Goal: Information Seeking & Learning: Learn about a topic

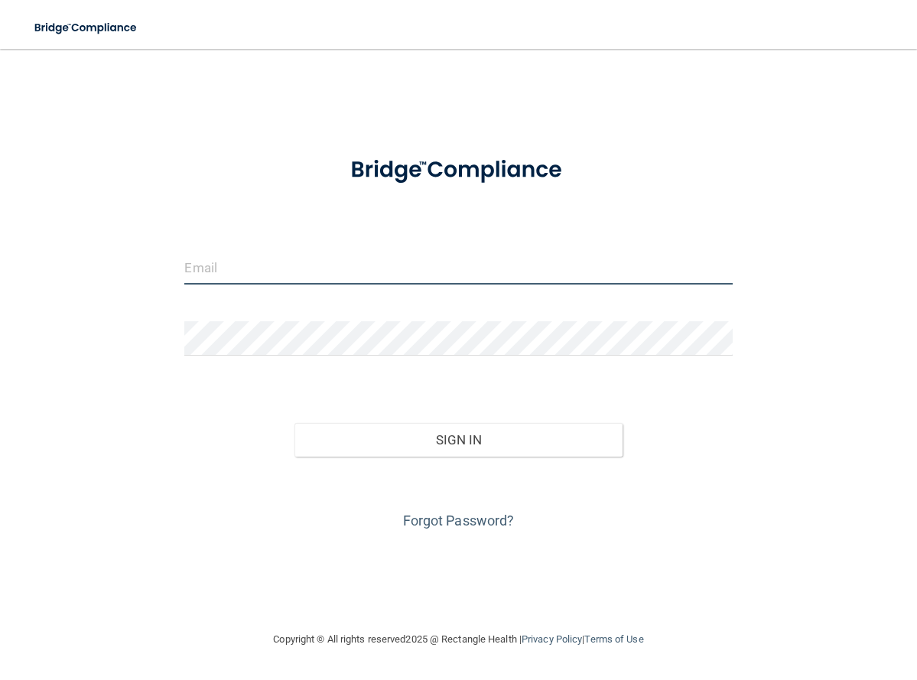
click at [264, 269] on input "email" at bounding box center [458, 267] width 548 height 34
type input "[EMAIL_ADDRESS][DOMAIN_NAME]"
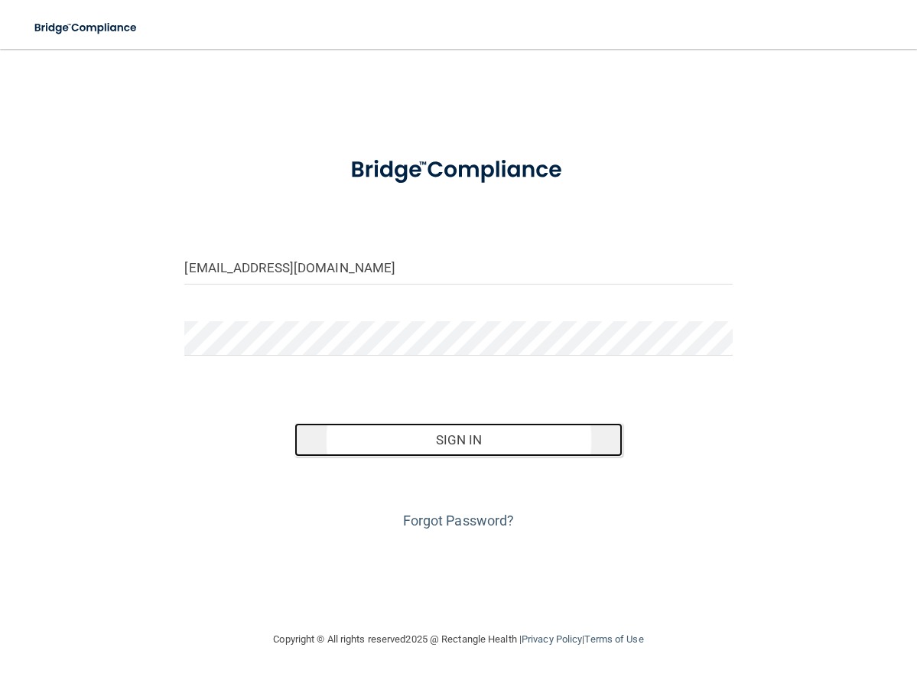
click at [446, 440] on button "Sign In" at bounding box center [459, 440] width 329 height 34
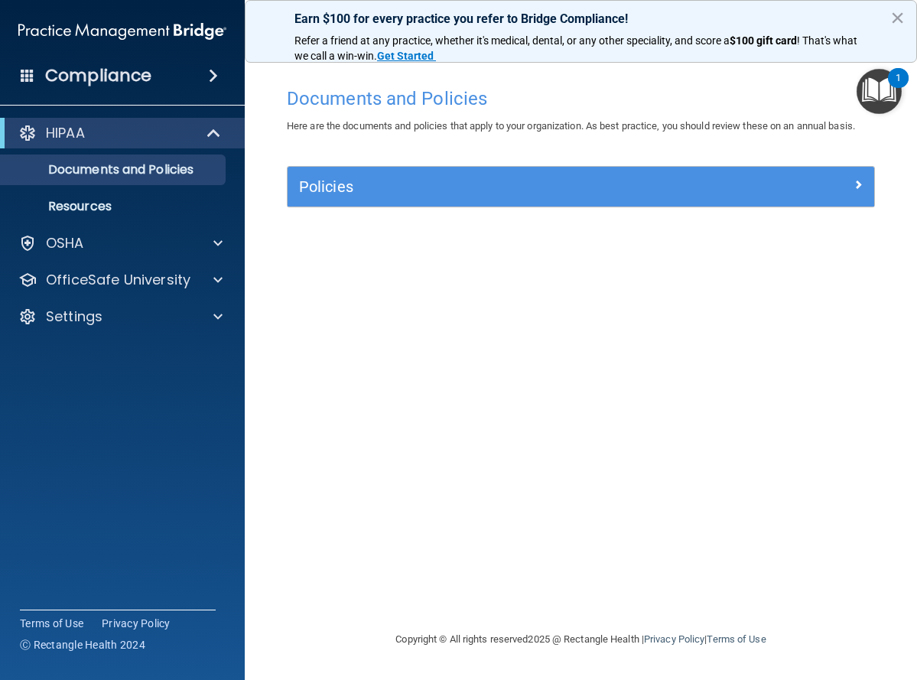
click at [885, 92] on img "Open Resource Center, 1 new notification" at bounding box center [879, 91] width 45 height 45
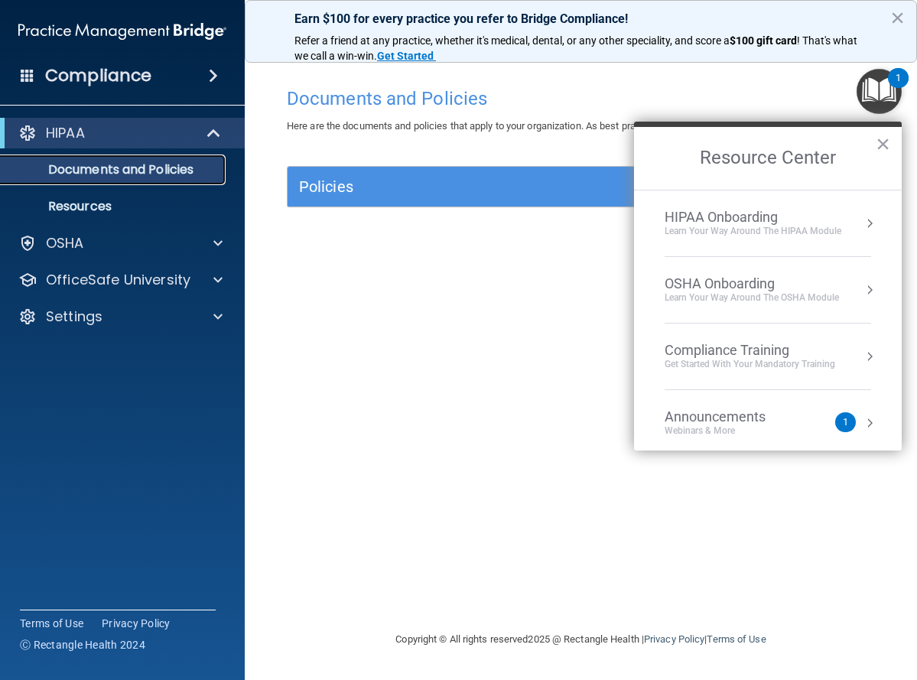
click at [158, 163] on p "Documents and Policies" at bounding box center [114, 169] width 209 height 15
click at [880, 141] on button "×" at bounding box center [883, 144] width 15 height 24
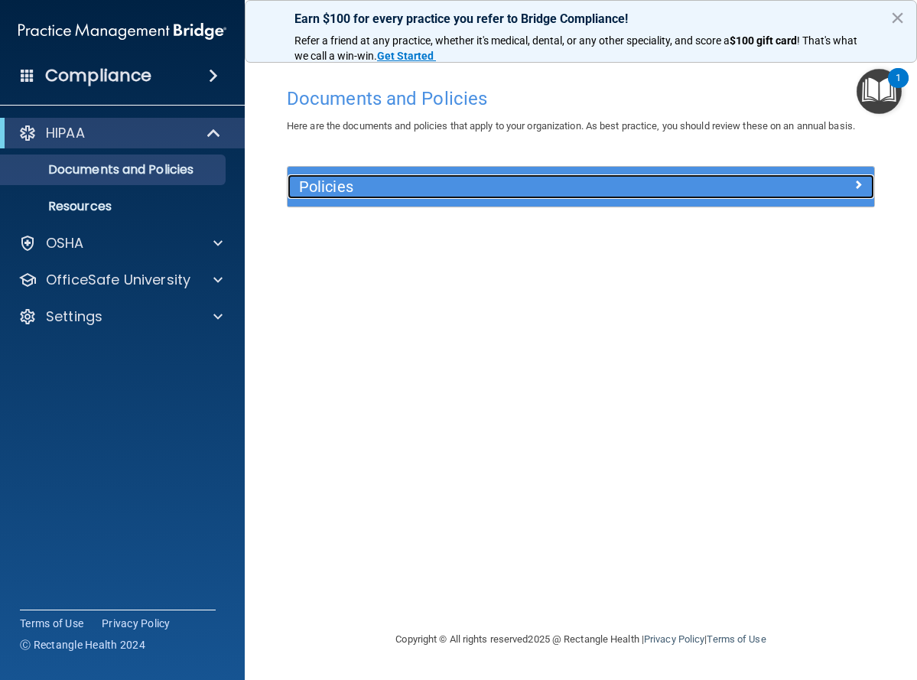
click at [861, 185] on span at bounding box center [858, 184] width 9 height 18
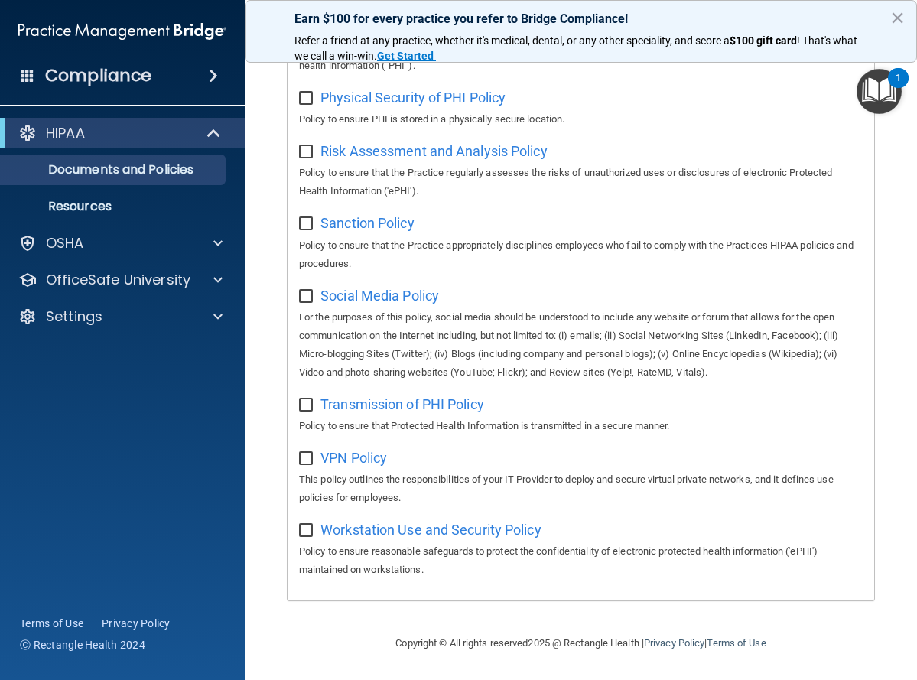
scroll to position [1203, 0]
click at [90, 204] on p "Resources" at bounding box center [114, 206] width 209 height 15
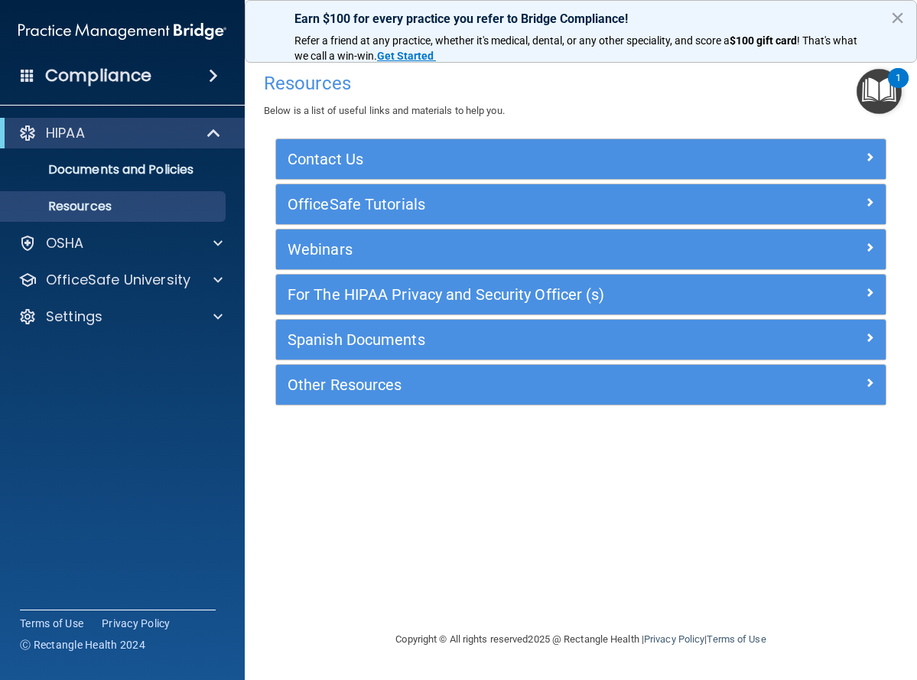
click at [213, 71] on span at bounding box center [213, 76] width 9 height 18
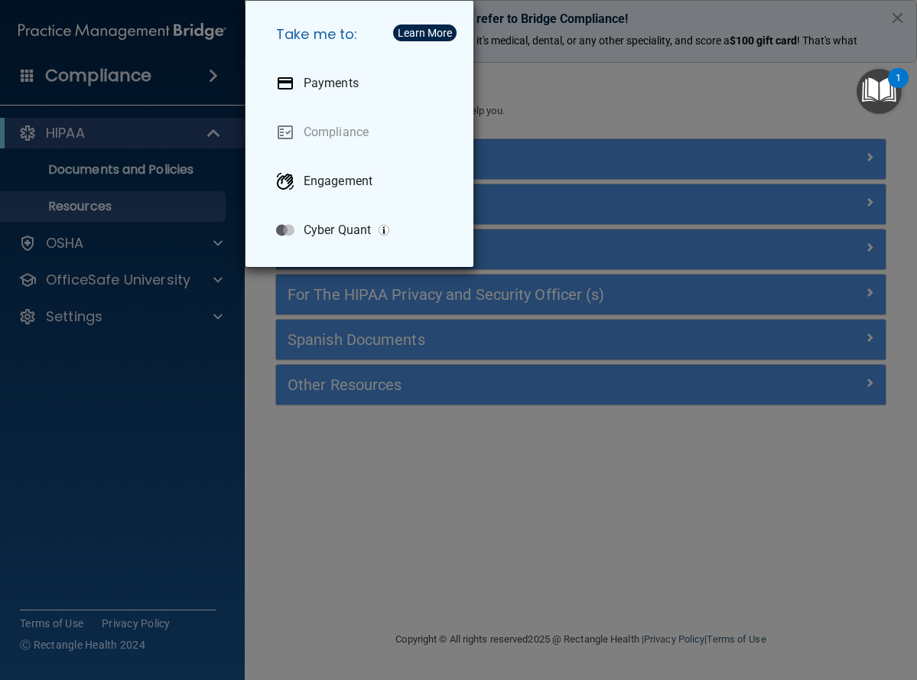
click at [88, 141] on div "Take me to: Payments Compliance Engagement Cyber Quant" at bounding box center [458, 340] width 917 height 680
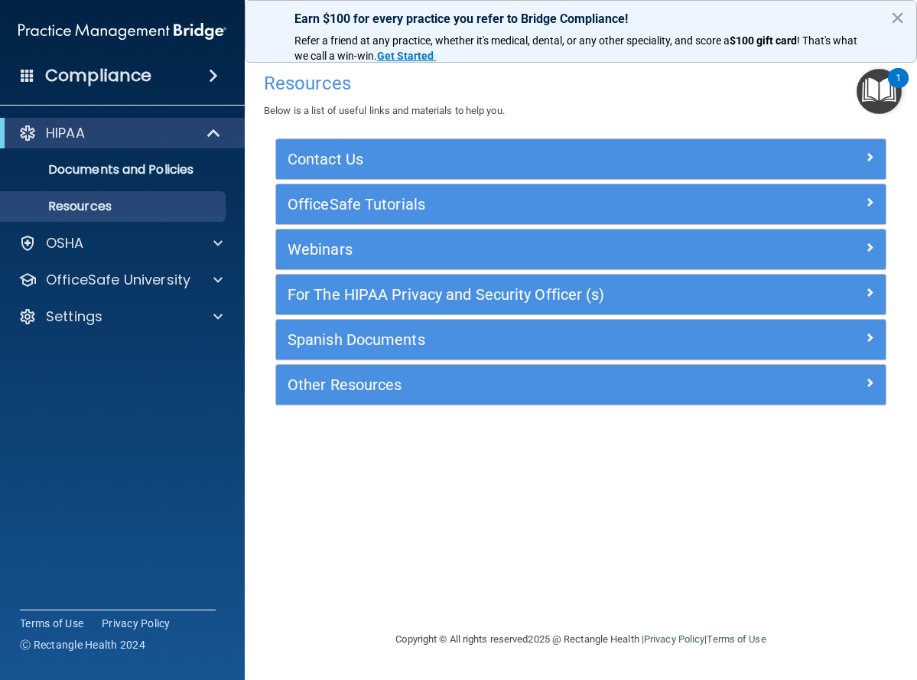
click at [896, 15] on button "×" at bounding box center [898, 17] width 15 height 24
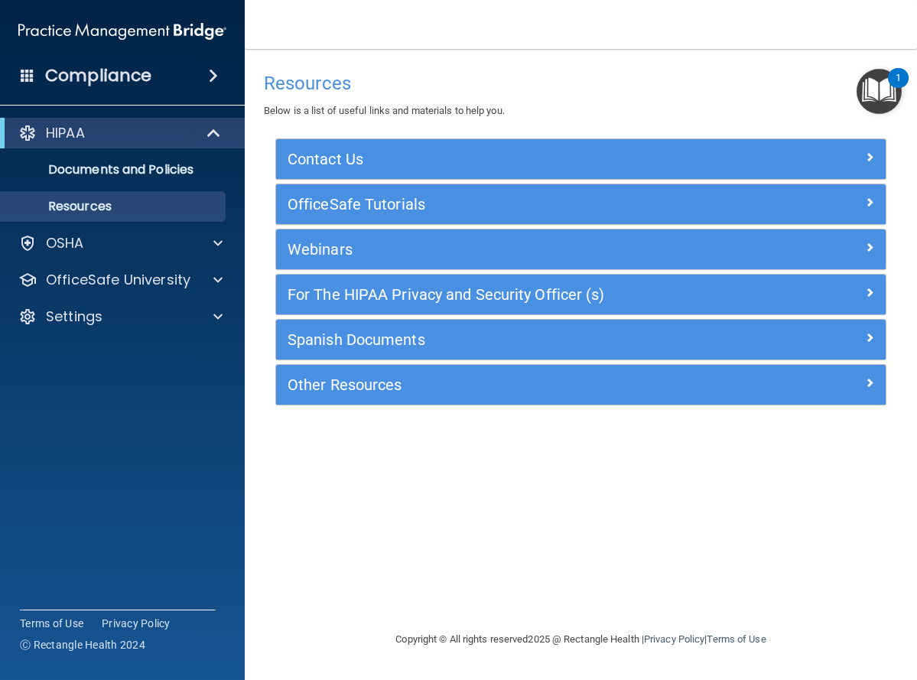
click at [901, 79] on div "1" at bounding box center [898, 88] width 5 height 20
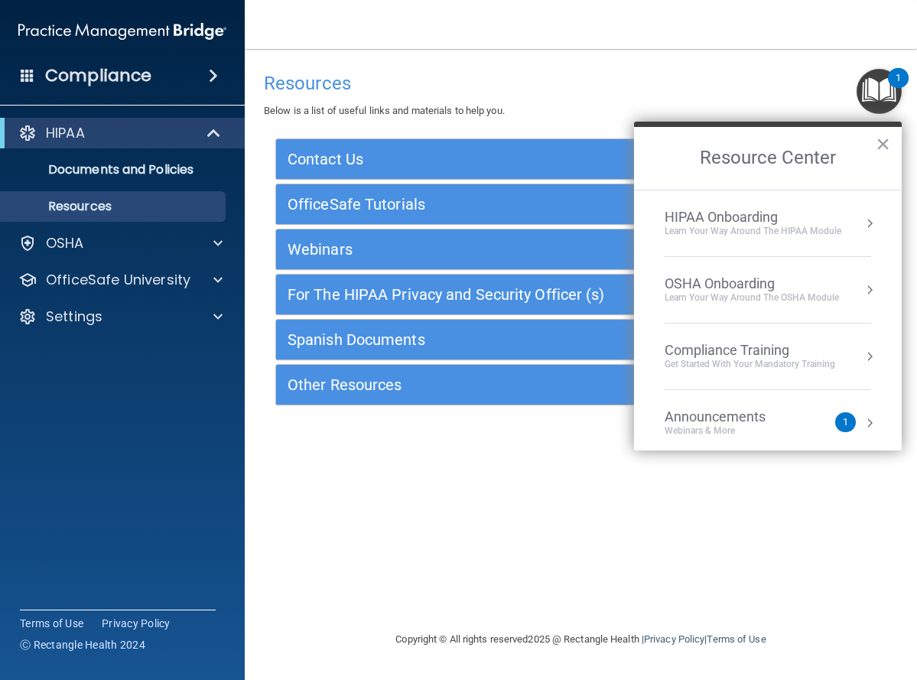
click at [862, 357] on button "Resource Center" at bounding box center [869, 356] width 15 height 15
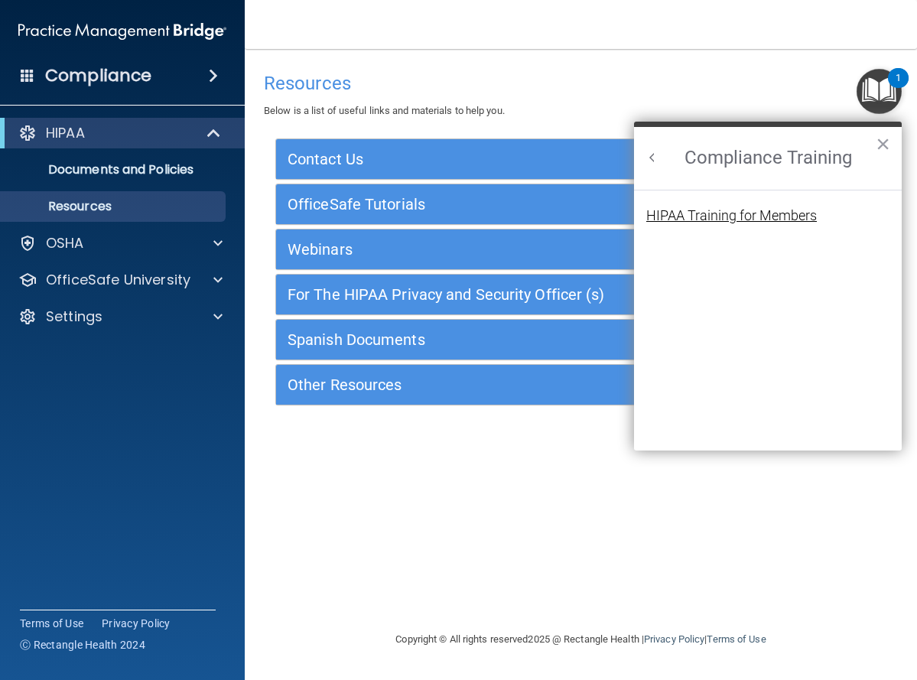
click at [753, 214] on div "HIPAA Training for Members" at bounding box center [732, 216] width 171 height 14
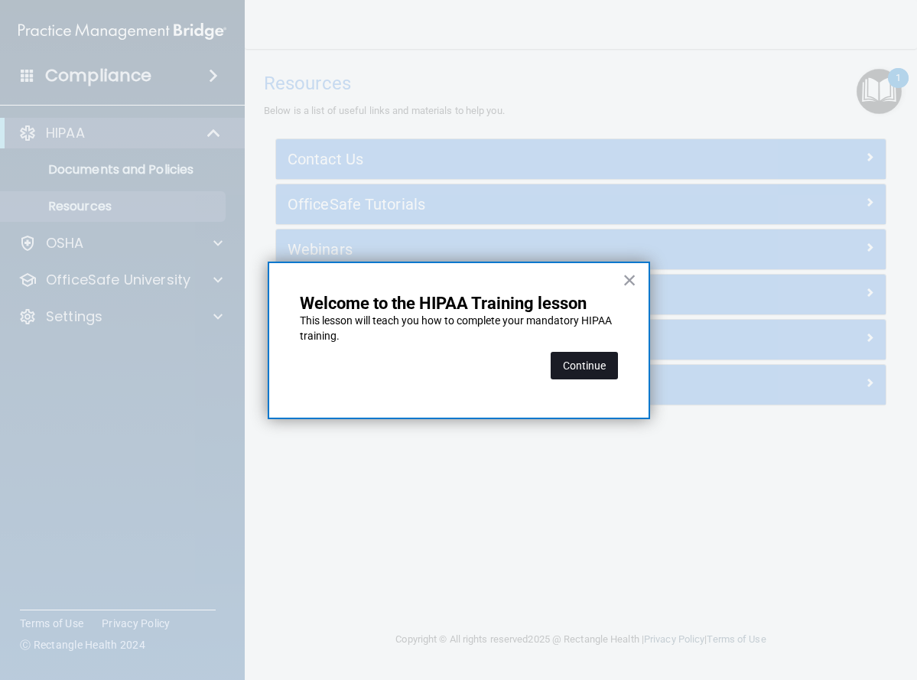
click at [592, 370] on button "Continue" at bounding box center [584, 366] width 67 height 28
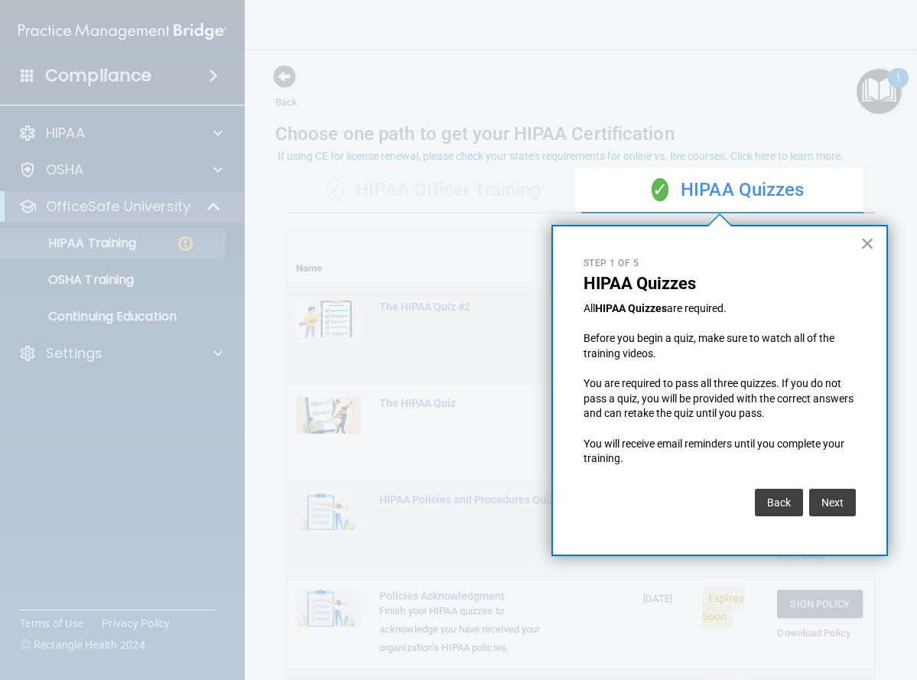
click at [867, 242] on button "×" at bounding box center [868, 243] width 15 height 24
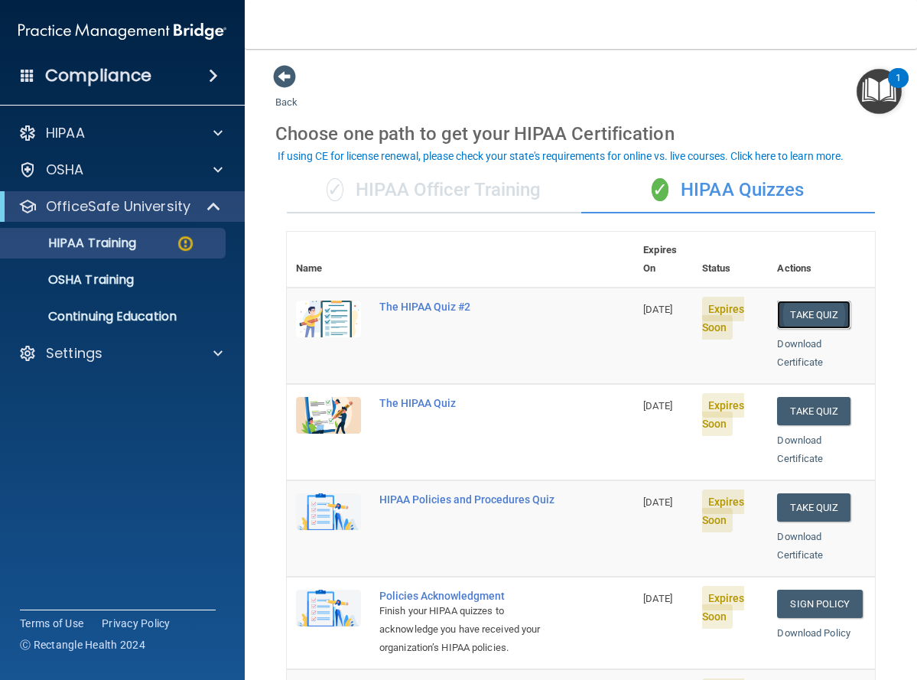
click at [786, 301] on button "Take Quiz" at bounding box center [813, 315] width 73 height 28
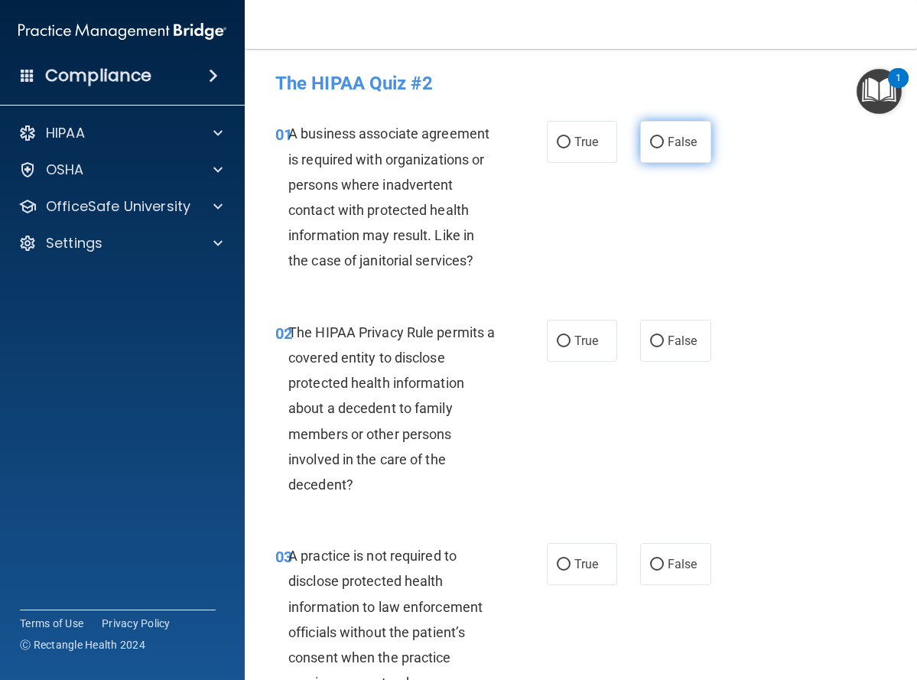
click at [651, 141] on input "False" at bounding box center [657, 142] width 14 height 11
radio input "true"
click at [557, 341] on input "True" at bounding box center [564, 341] width 14 height 11
radio input "true"
click at [653, 564] on input "False" at bounding box center [657, 564] width 14 height 11
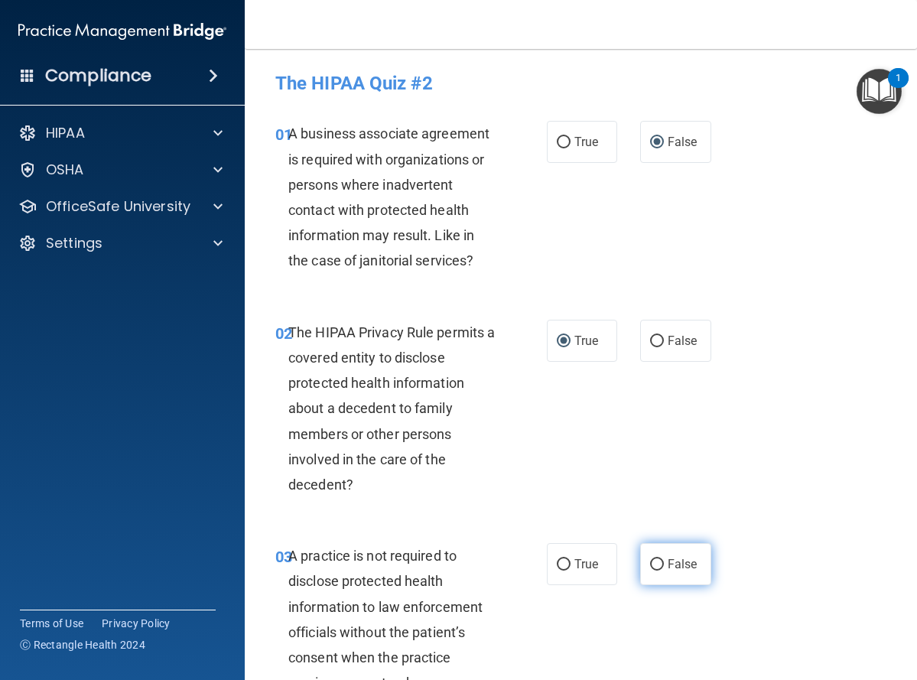
radio input "true"
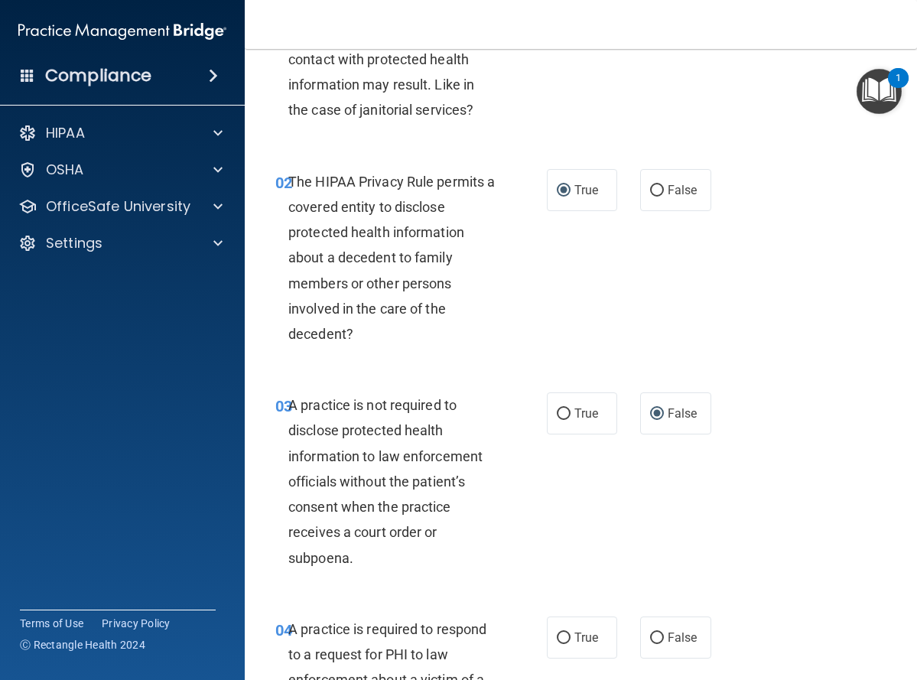
scroll to position [153, 0]
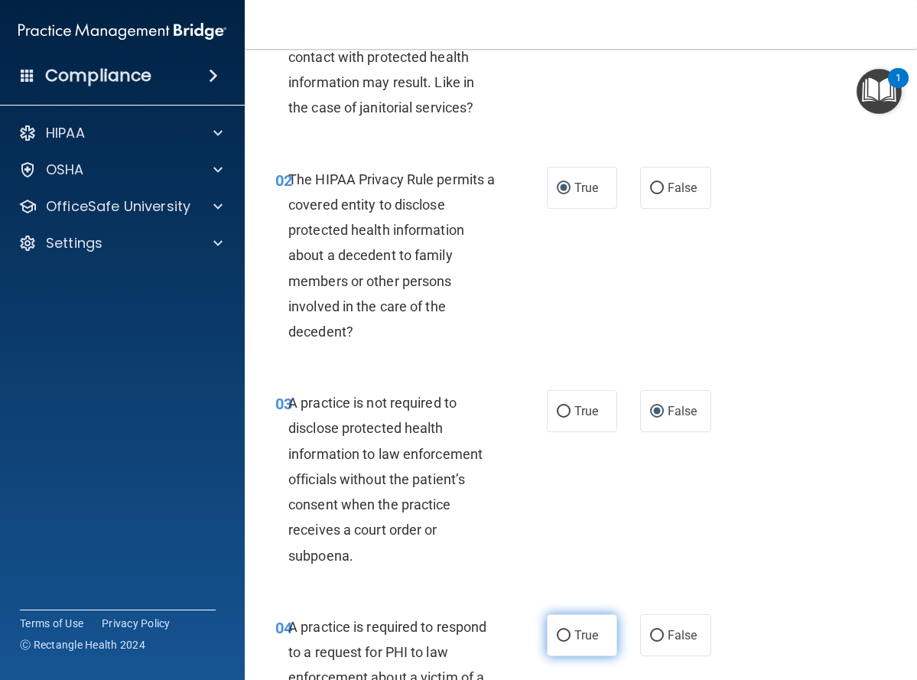
click at [562, 632] on input "True" at bounding box center [564, 636] width 14 height 11
radio input "true"
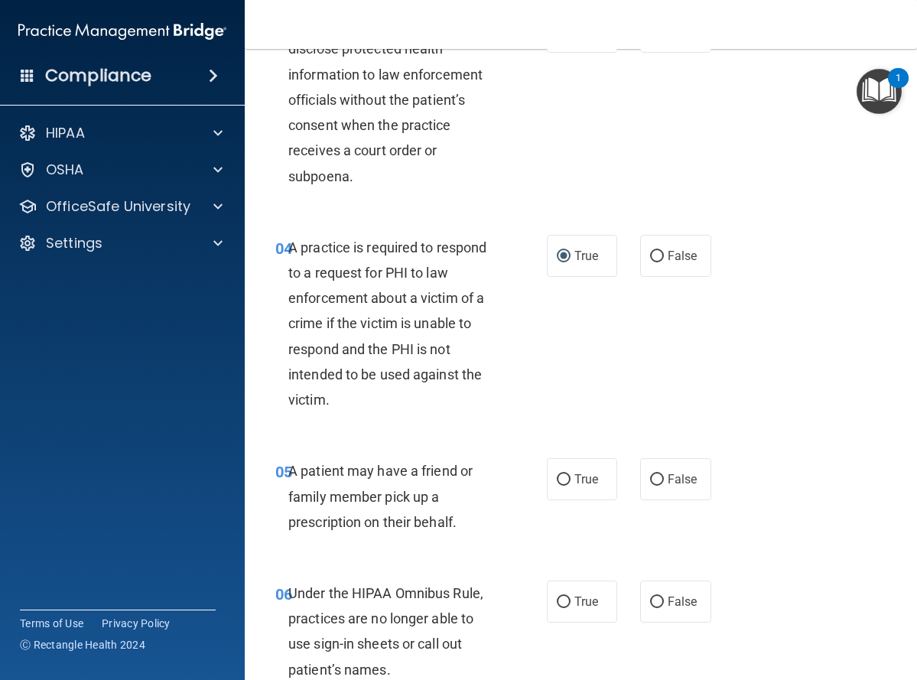
scroll to position [536, 0]
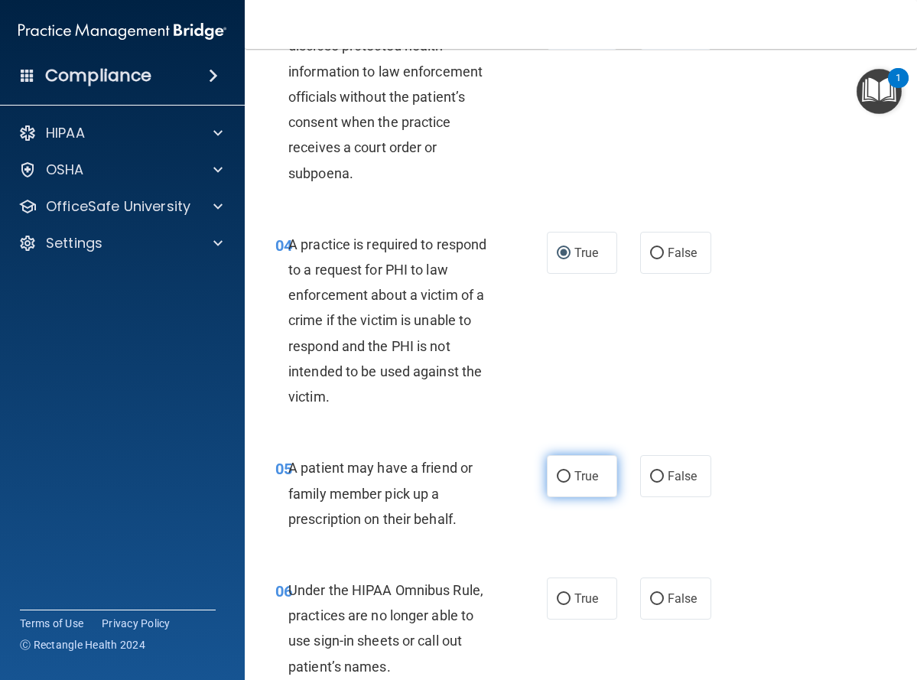
click at [557, 477] on input "True" at bounding box center [564, 476] width 14 height 11
radio input "true"
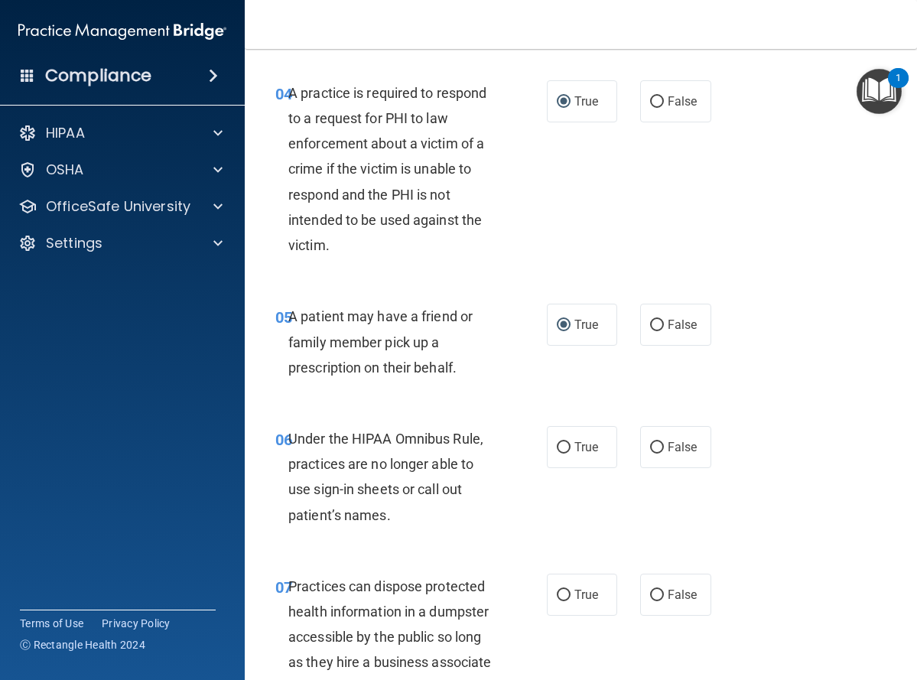
scroll to position [689, 0]
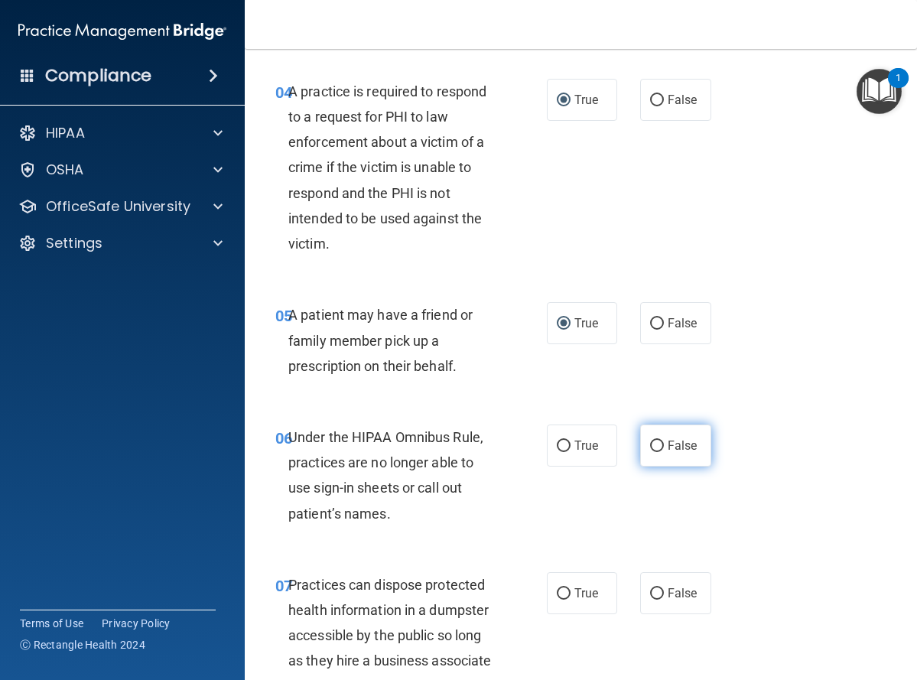
click at [650, 445] on input "False" at bounding box center [657, 446] width 14 height 11
radio input "true"
click at [650, 592] on input "False" at bounding box center [657, 593] width 14 height 11
radio input "true"
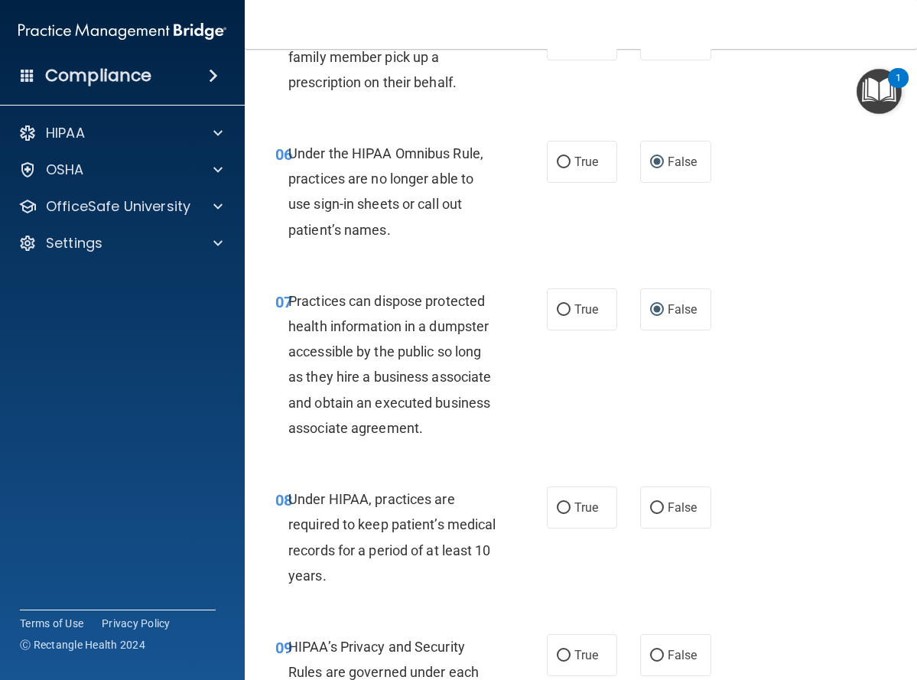
scroll to position [995, 0]
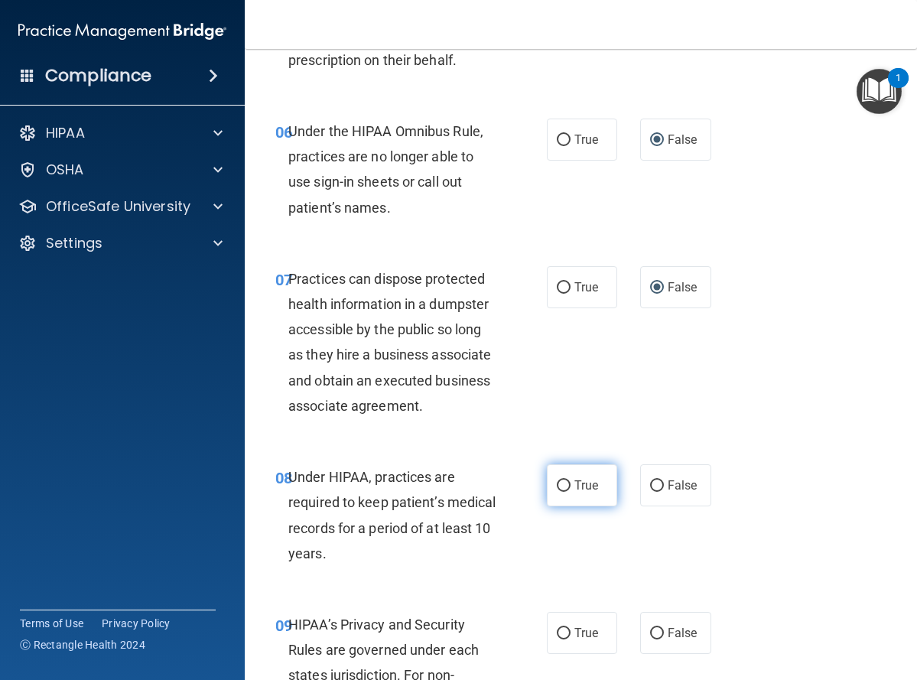
click at [559, 486] on input "True" at bounding box center [564, 486] width 14 height 11
radio input "true"
click at [653, 631] on input "False" at bounding box center [657, 633] width 14 height 11
radio input "true"
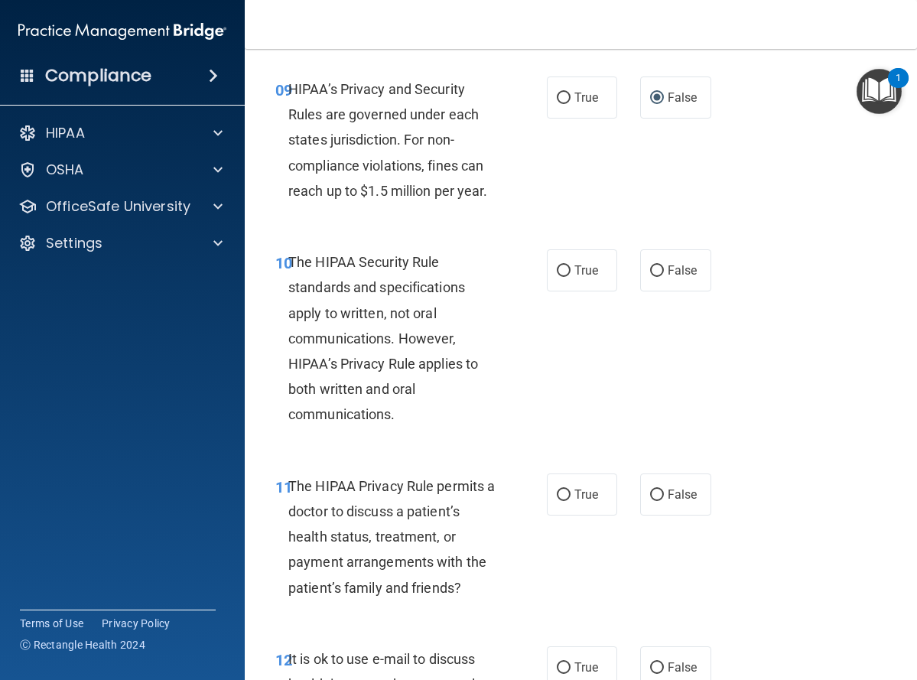
scroll to position [1377, 0]
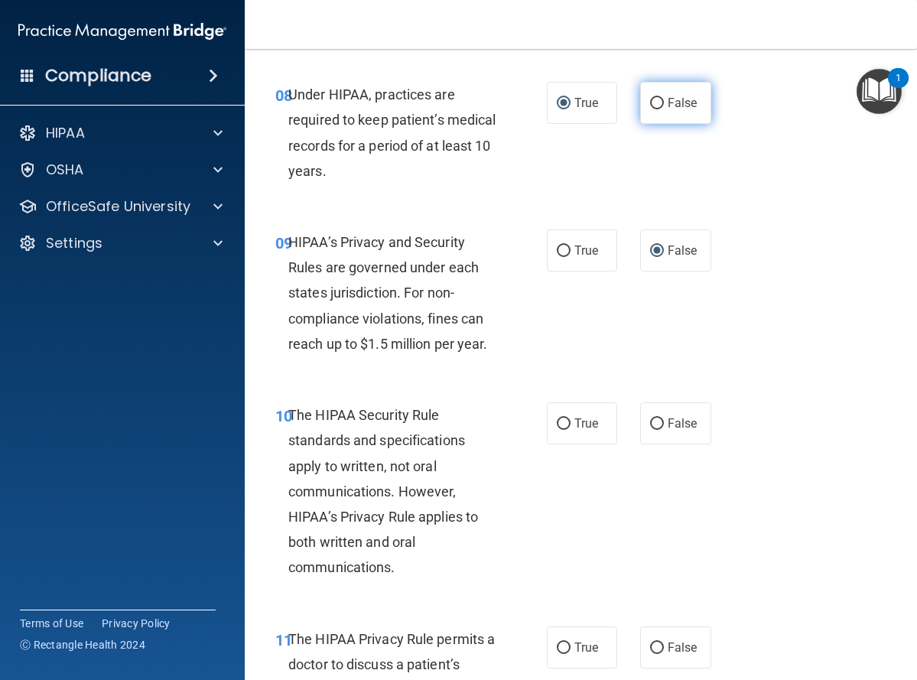
click at [653, 105] on input "False" at bounding box center [657, 103] width 14 height 11
radio input "true"
radio input "false"
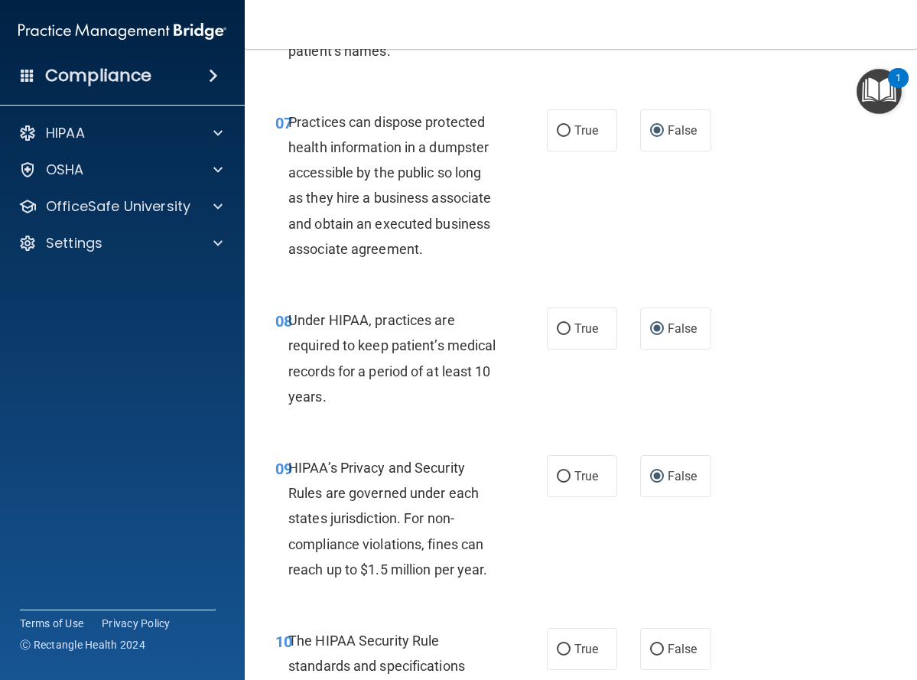
scroll to position [1148, 0]
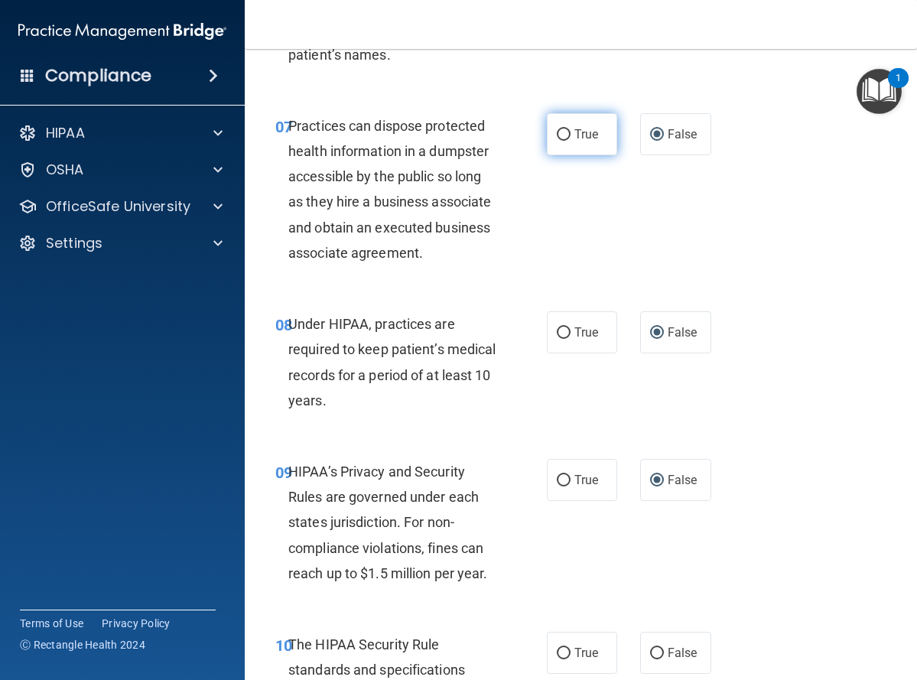
click at [558, 132] on input "True" at bounding box center [564, 134] width 14 height 11
radio input "true"
radio input "false"
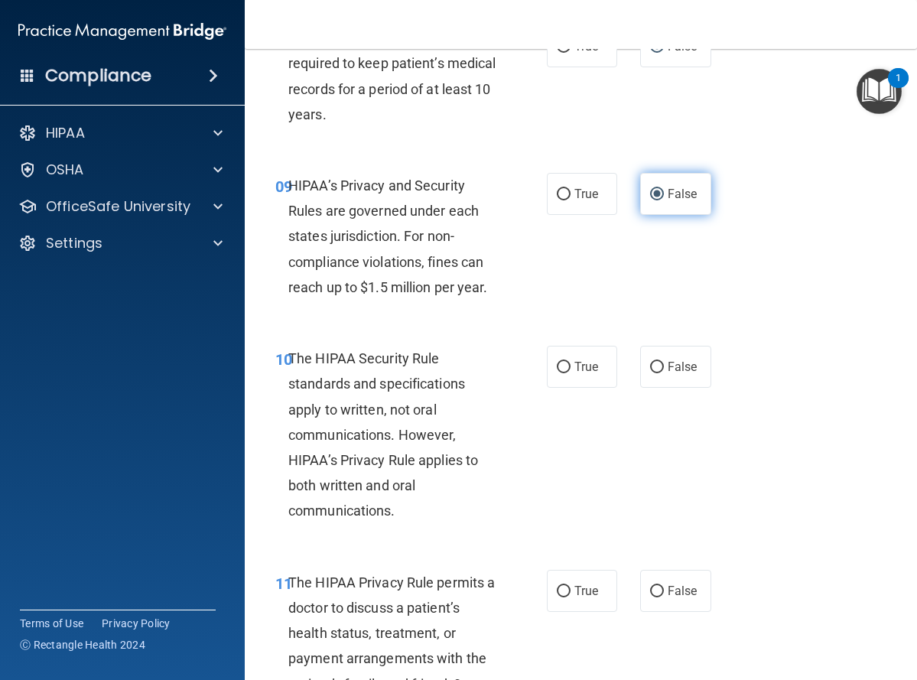
scroll to position [1607, 0]
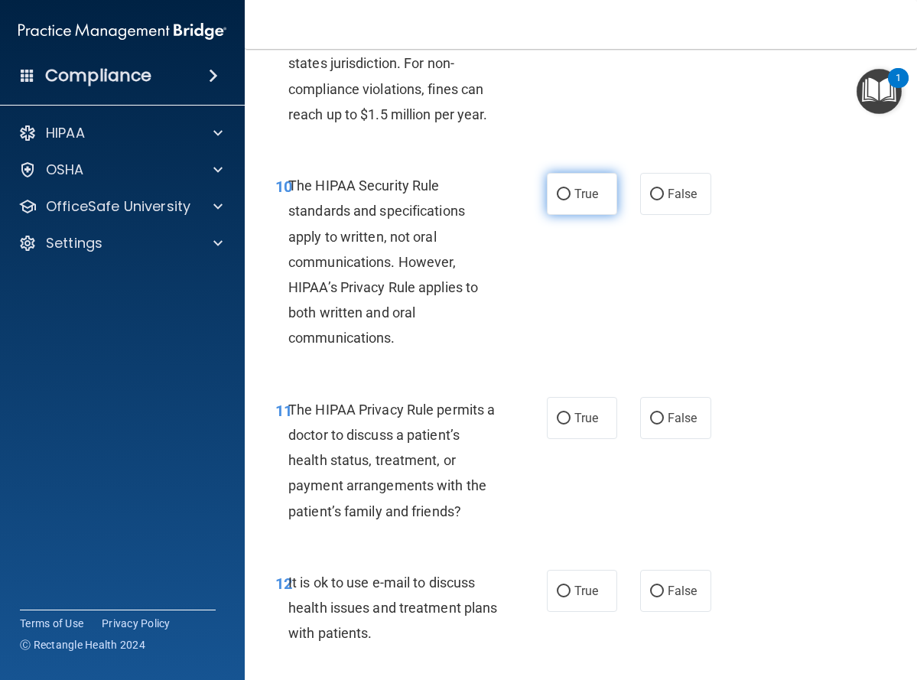
click at [559, 192] on input "True" at bounding box center [564, 194] width 14 height 11
radio input "true"
click at [650, 419] on input "False" at bounding box center [657, 418] width 14 height 11
radio input "true"
click at [650, 592] on input "False" at bounding box center [657, 591] width 14 height 11
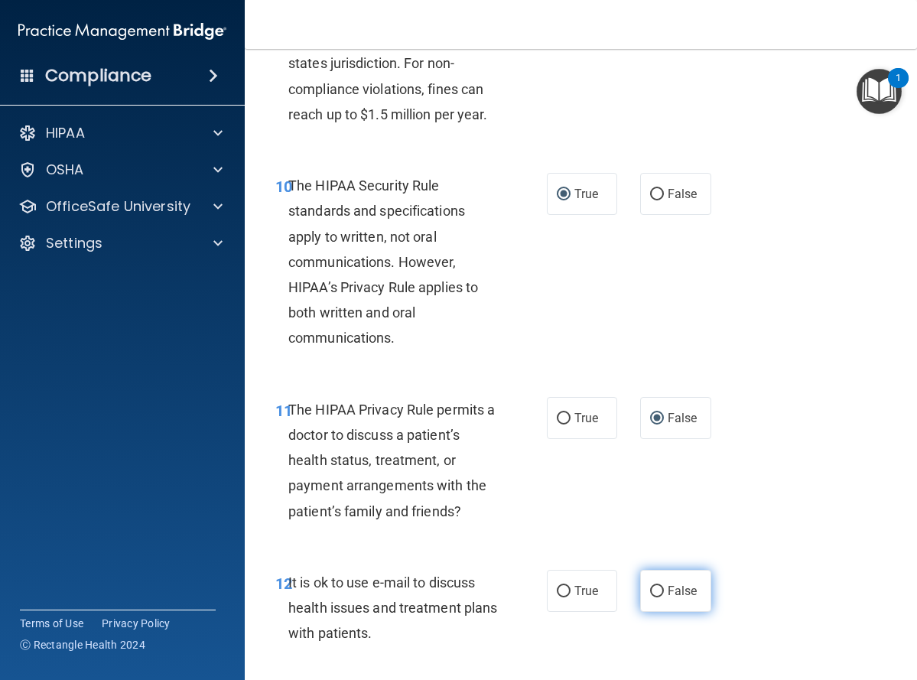
radio input "true"
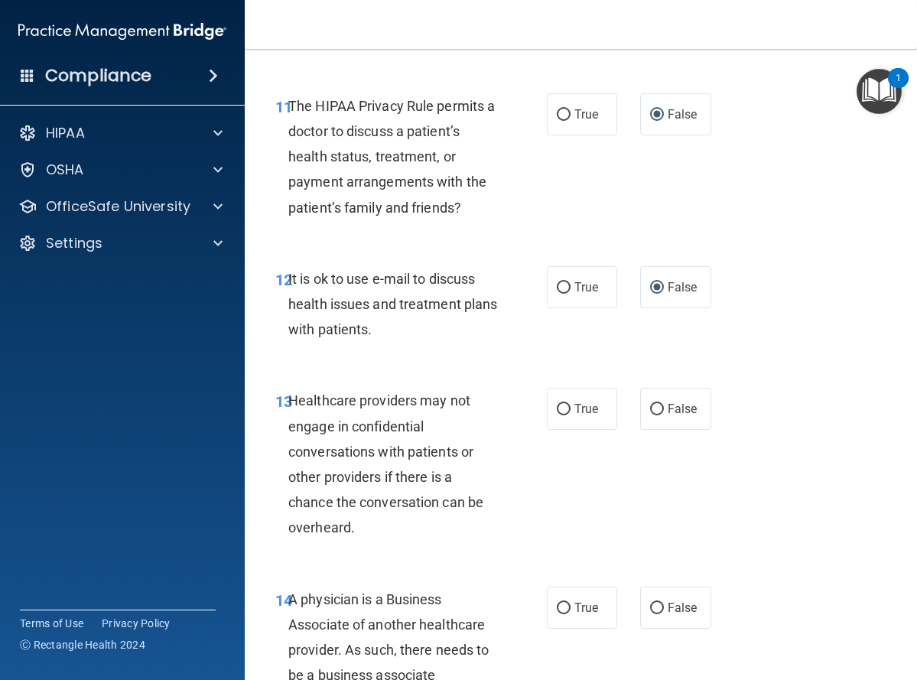
scroll to position [1913, 0]
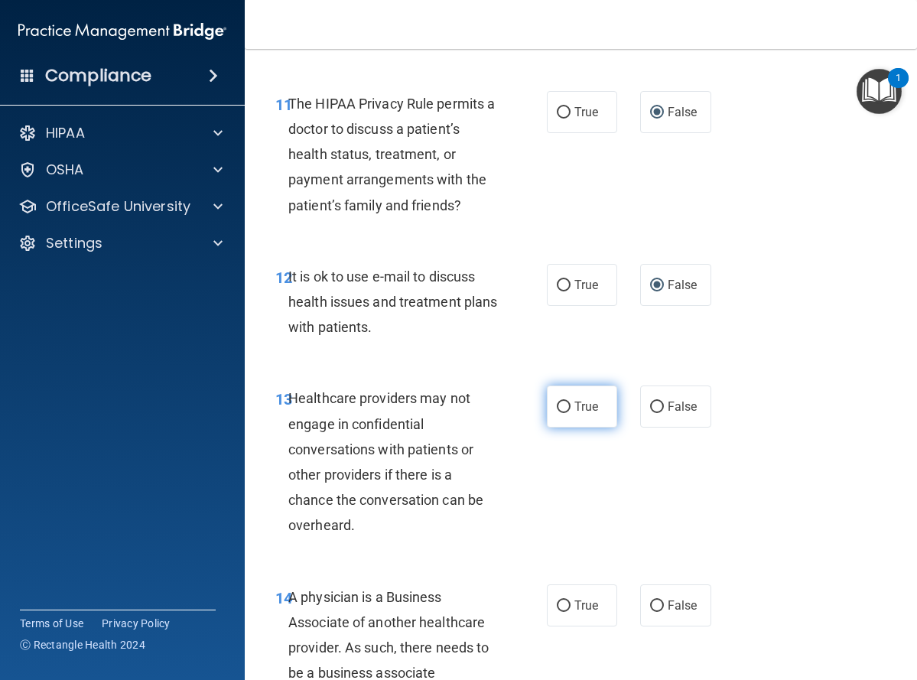
click at [558, 406] on input "True" at bounding box center [564, 407] width 14 height 11
radio input "true"
click at [650, 603] on input "False" at bounding box center [657, 606] width 14 height 11
radio input "true"
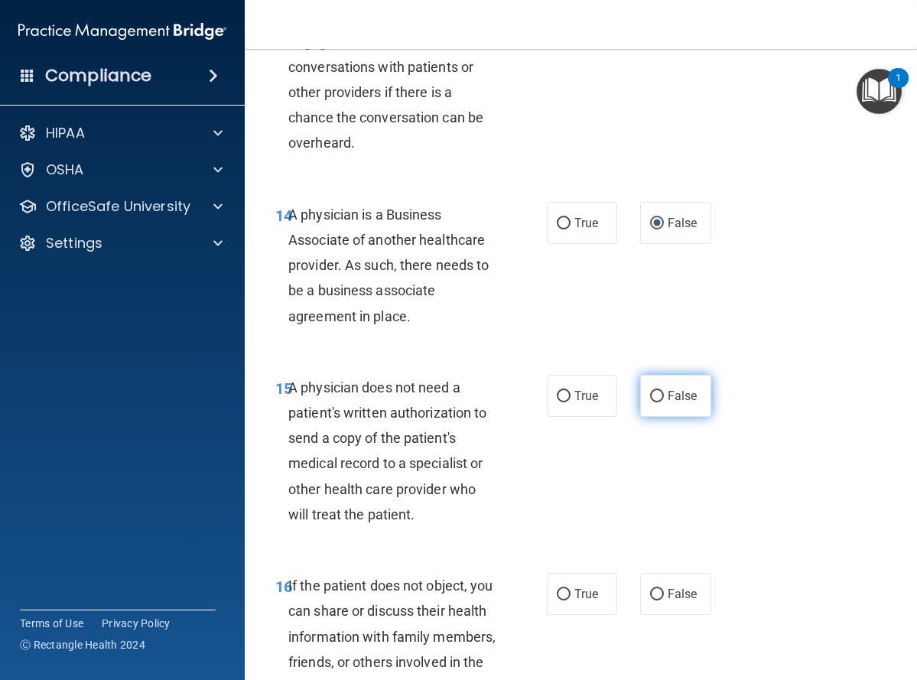
click at [650, 396] on input "False" at bounding box center [657, 396] width 14 height 11
radio input "true"
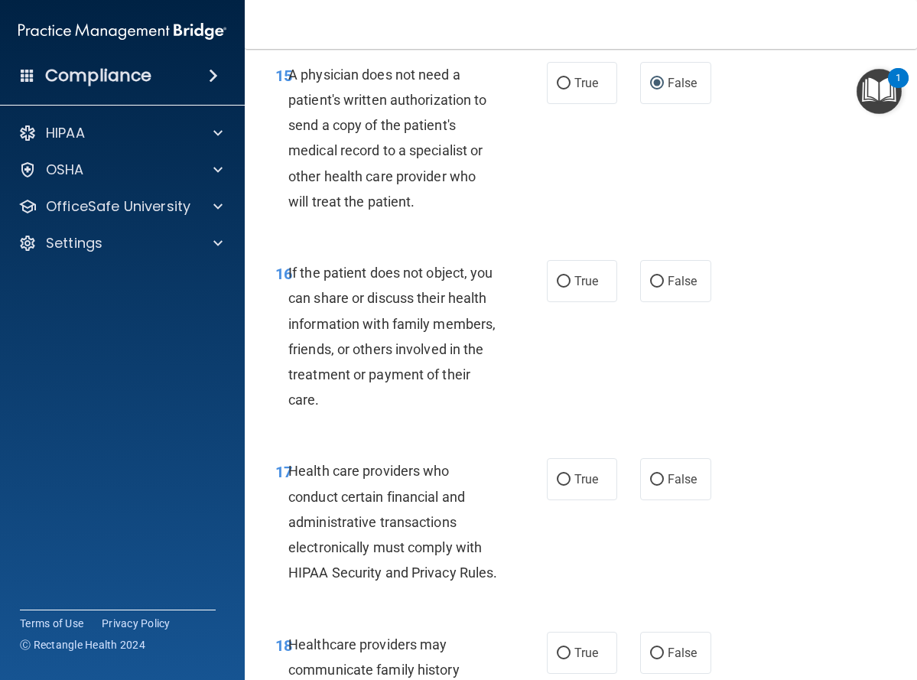
scroll to position [2525, 0]
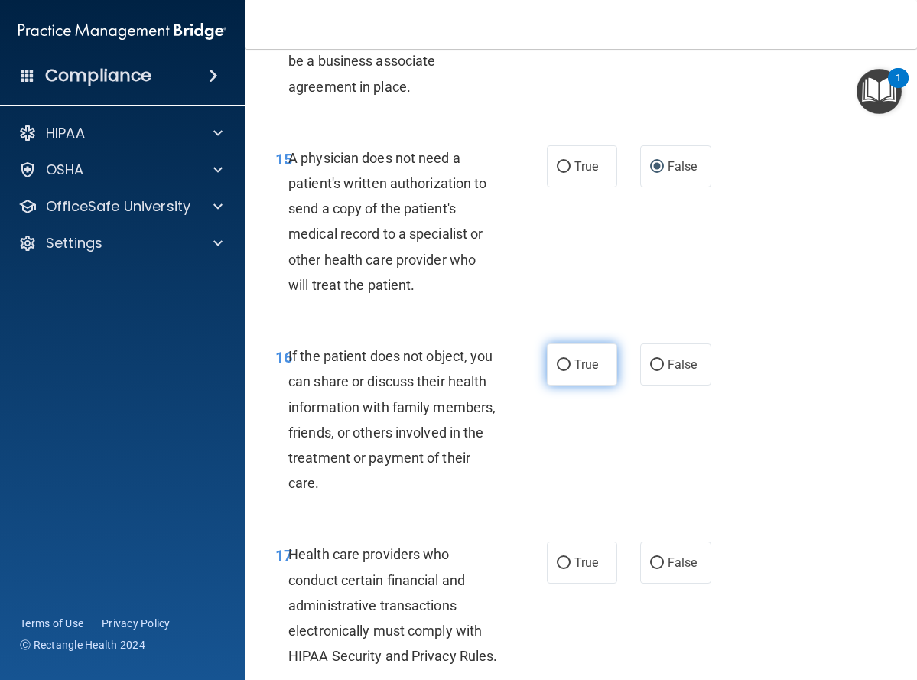
click at [557, 363] on input "True" at bounding box center [564, 365] width 14 height 11
radio input "true"
click at [650, 561] on input "False" at bounding box center [657, 563] width 14 height 11
radio input "true"
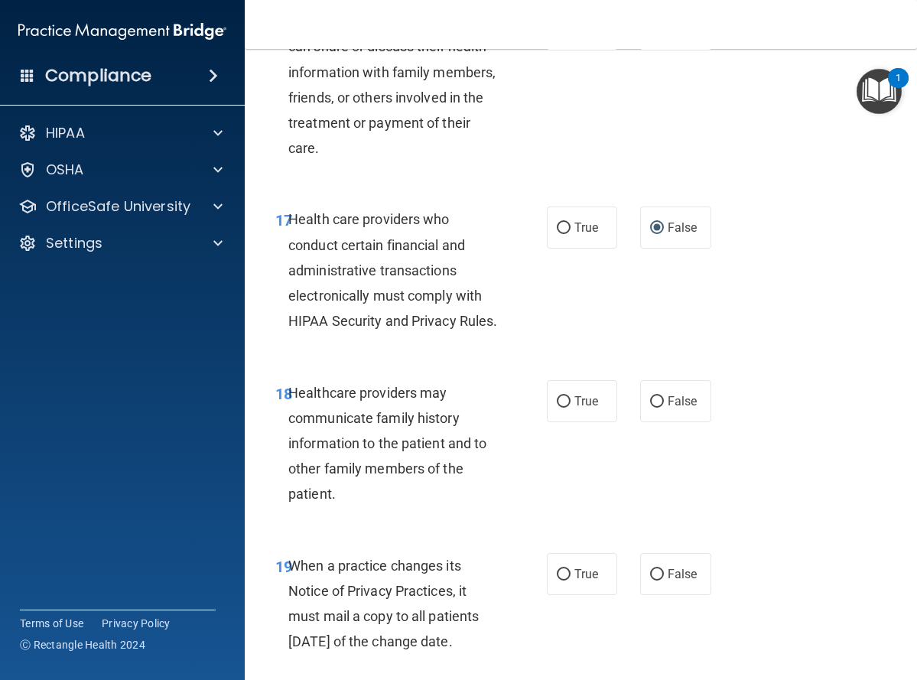
scroll to position [2908, 0]
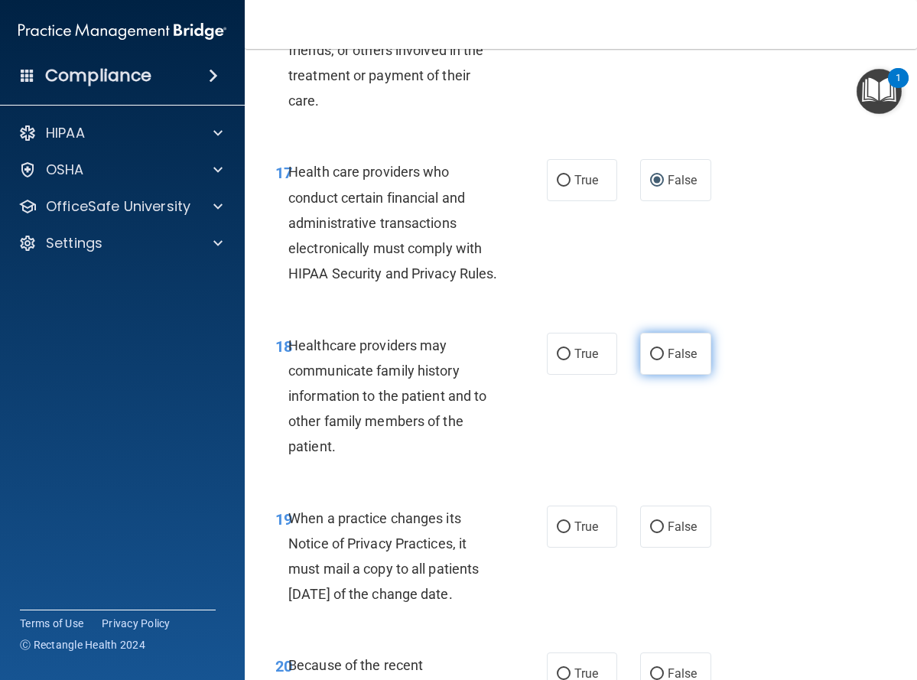
click at [653, 360] on input "False" at bounding box center [657, 354] width 14 height 11
radio input "true"
click at [557, 533] on input "True" at bounding box center [564, 527] width 14 height 11
radio input "true"
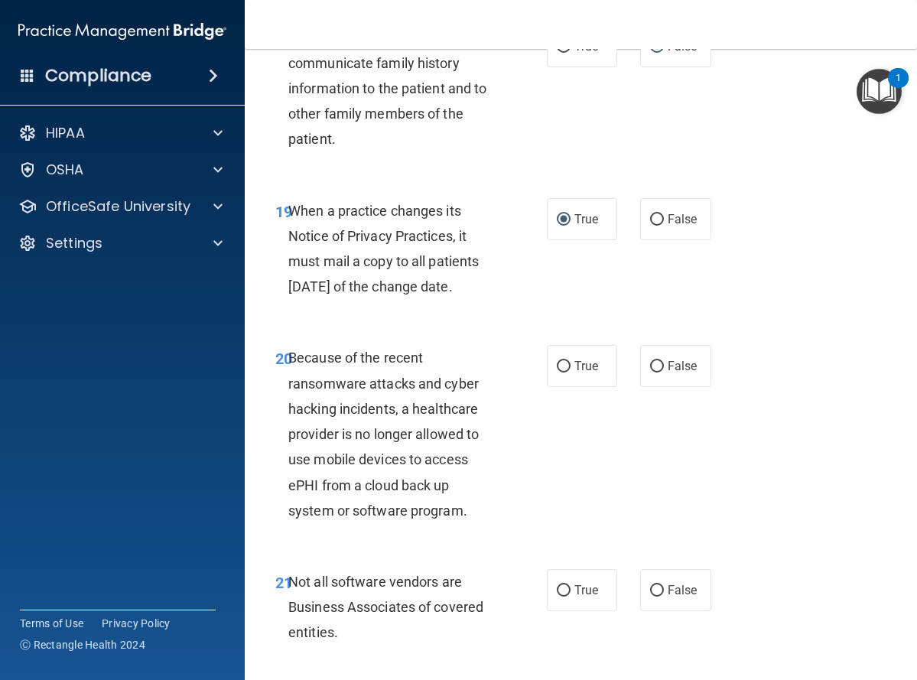
scroll to position [3290, 0]
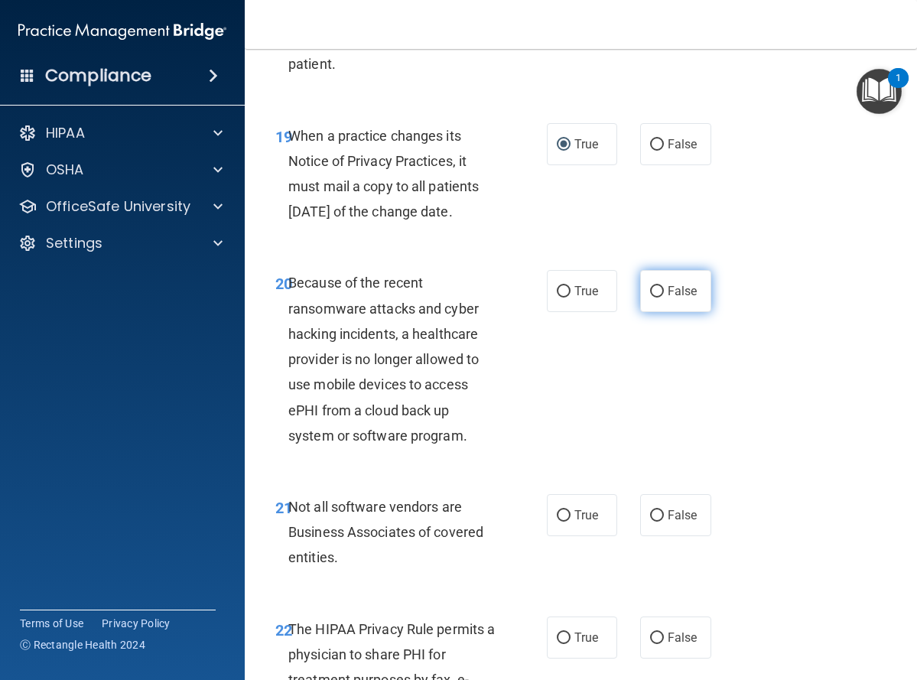
click at [650, 298] on input "False" at bounding box center [657, 291] width 14 height 11
radio input "true"
click at [549, 536] on label "True" at bounding box center [582, 515] width 71 height 42
click at [557, 522] on input "True" at bounding box center [564, 515] width 14 height 11
radio input "true"
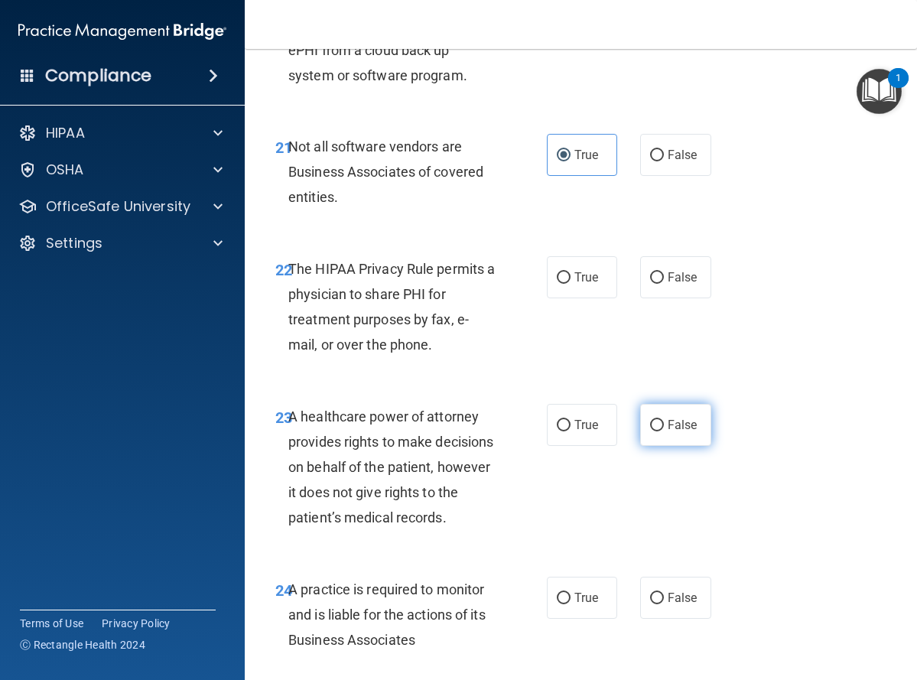
scroll to position [3673, 0]
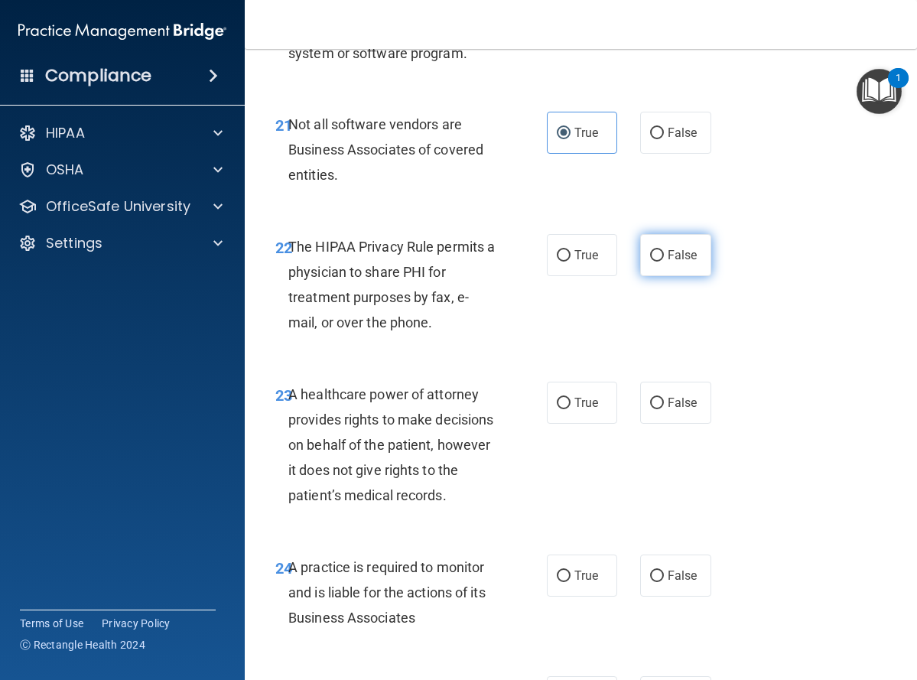
click at [650, 262] on input "False" at bounding box center [657, 255] width 14 height 11
radio input "true"
click at [650, 409] on input "False" at bounding box center [657, 403] width 14 height 11
radio input "true"
click at [557, 582] on input "True" at bounding box center [564, 576] width 14 height 11
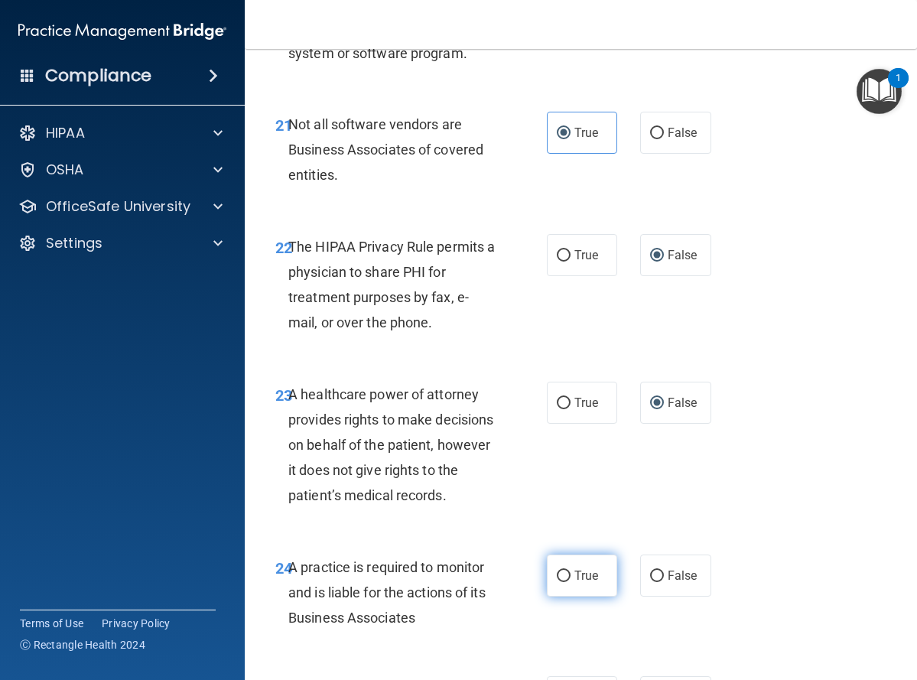
radio input "true"
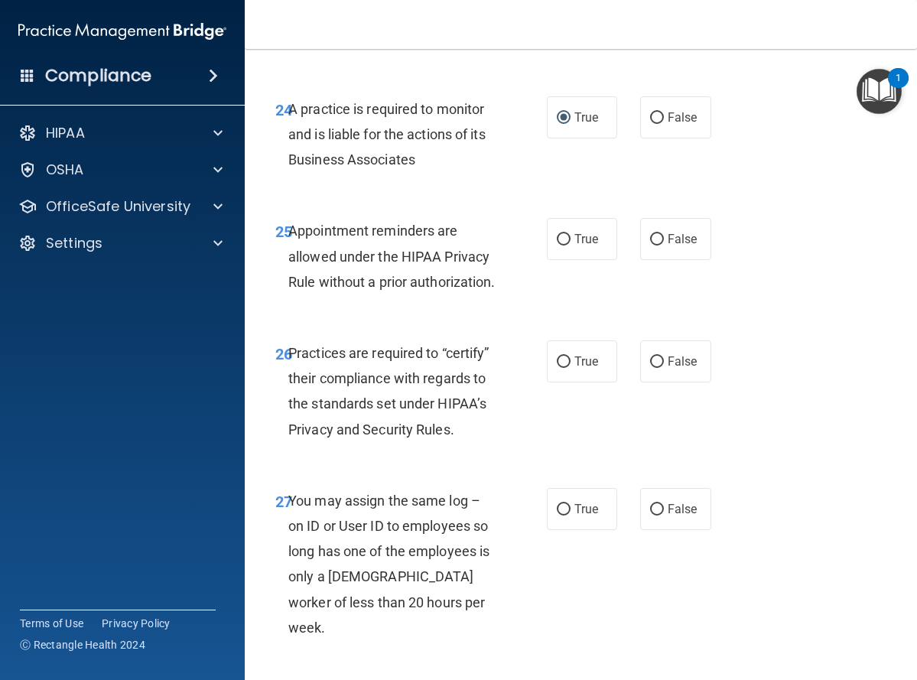
scroll to position [4132, 0]
click at [559, 245] on input "True" at bounding box center [564, 238] width 14 height 11
radio input "true"
click at [559, 367] on input "True" at bounding box center [564, 361] width 14 height 11
radio input "true"
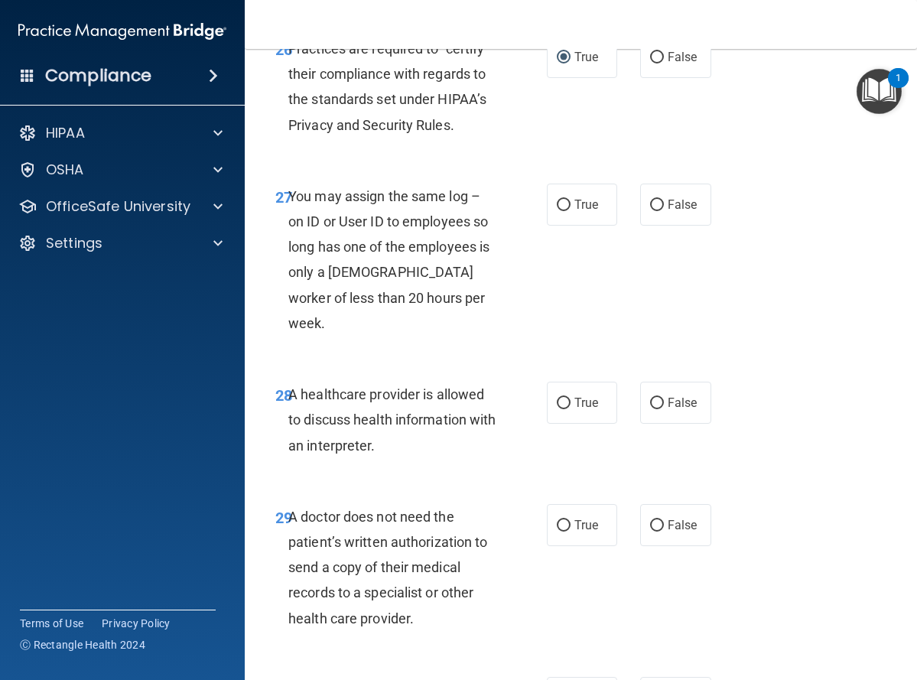
scroll to position [4438, 0]
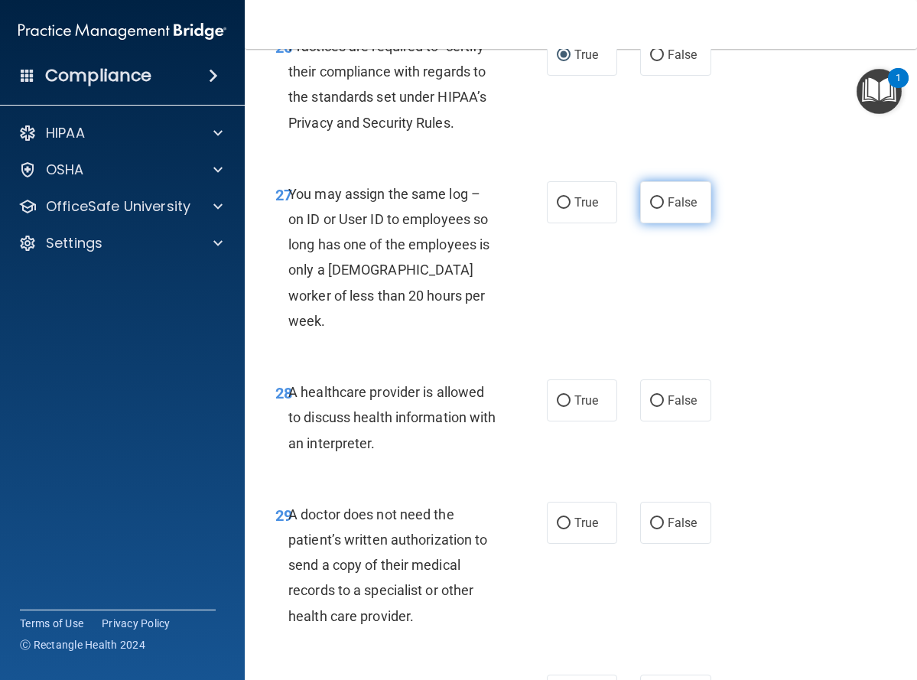
click at [650, 209] on input "False" at bounding box center [657, 202] width 14 height 11
radio input "true"
click at [650, 407] on input "False" at bounding box center [657, 401] width 14 height 11
radio input "true"
click at [653, 530] on input "False" at bounding box center [657, 523] width 14 height 11
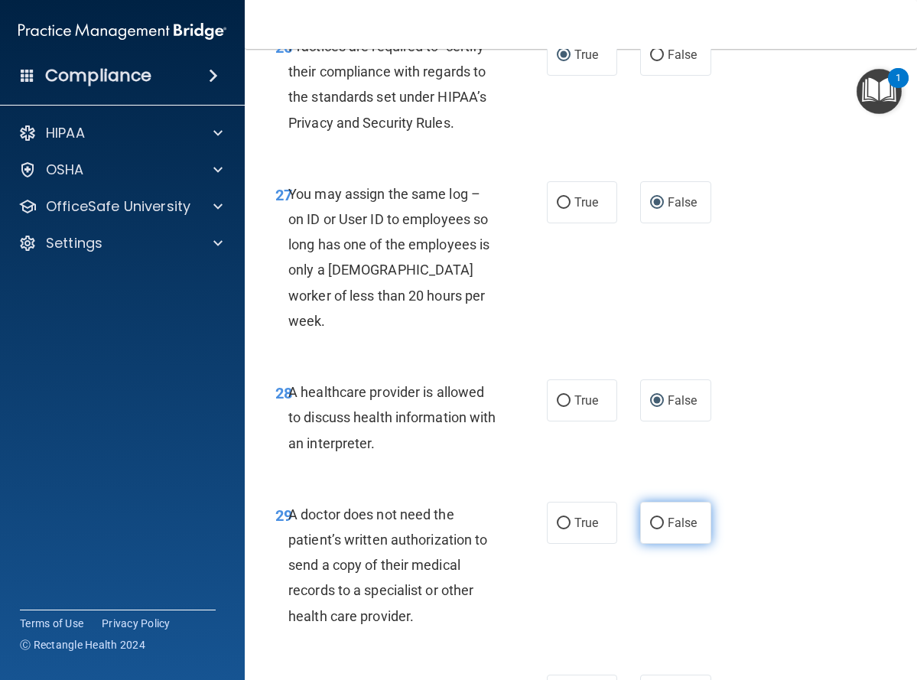
radio input "true"
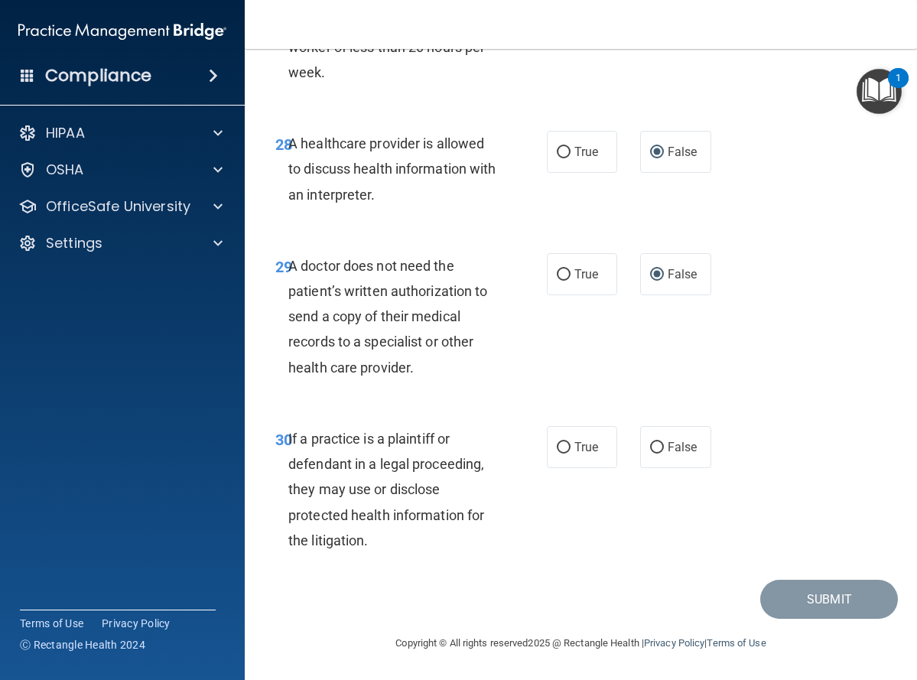
scroll to position [4763, 0]
drag, startPoint x: 555, startPoint y: 272, endPoint x: 630, endPoint y: 422, distance: 167.7
click at [560, 275] on input "True" at bounding box center [564, 274] width 14 height 11
radio input "true"
radio input "false"
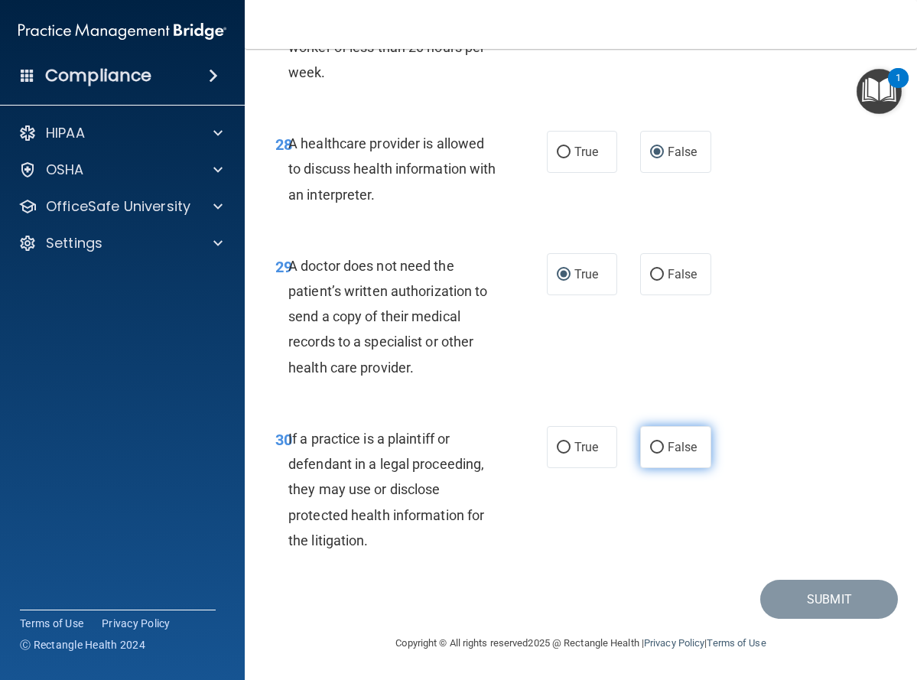
click at [653, 445] on input "False" at bounding box center [657, 447] width 14 height 11
radio input "true"
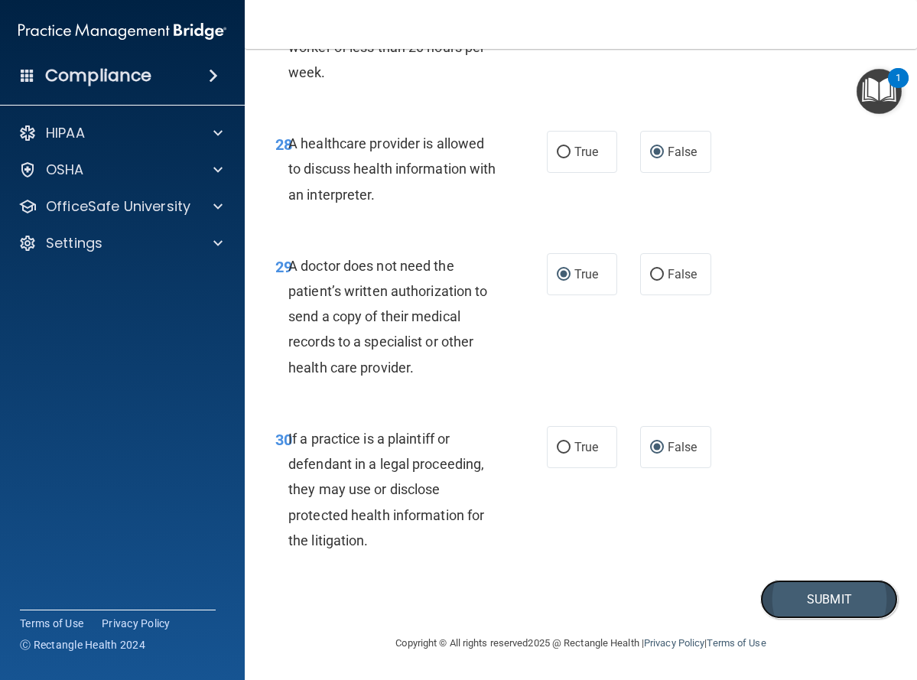
click at [814, 600] on button "Submit" at bounding box center [830, 599] width 138 height 39
click at [816, 601] on button "Submit" at bounding box center [830, 599] width 138 height 39
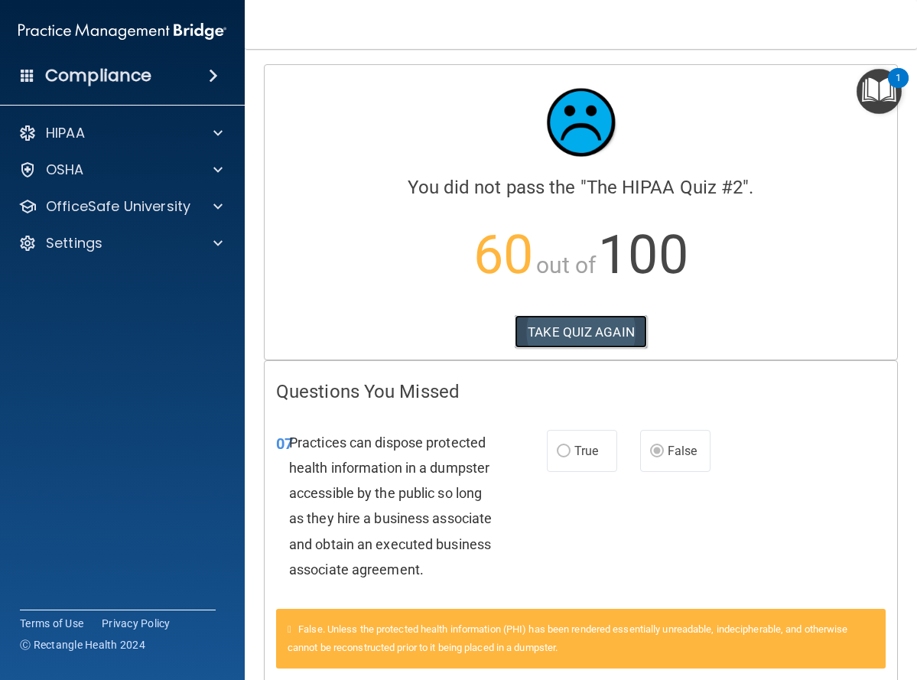
click at [574, 327] on button "TAKE QUIZ AGAIN" at bounding box center [581, 332] width 132 height 34
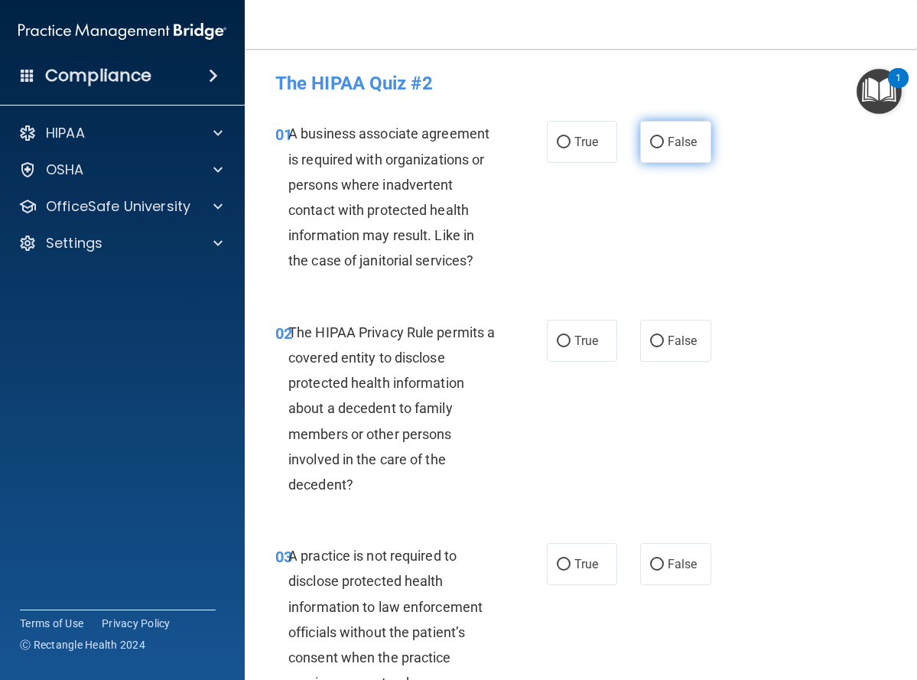
click at [650, 143] on input "False" at bounding box center [657, 142] width 14 height 11
radio input "true"
click at [557, 341] on input "True" at bounding box center [564, 341] width 14 height 11
radio input "true"
click at [651, 564] on input "False" at bounding box center [657, 564] width 14 height 11
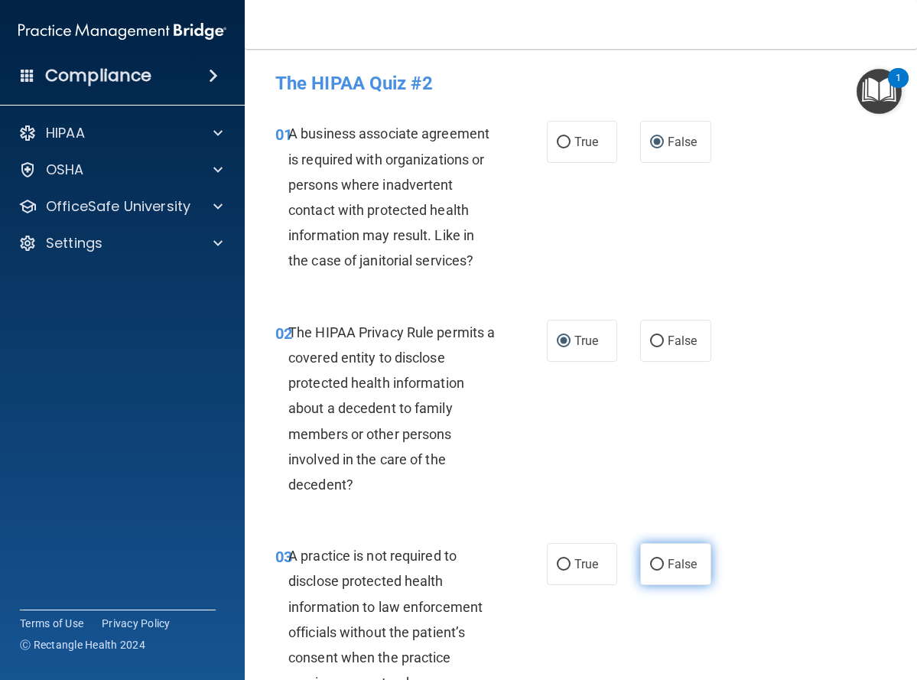
radio input "true"
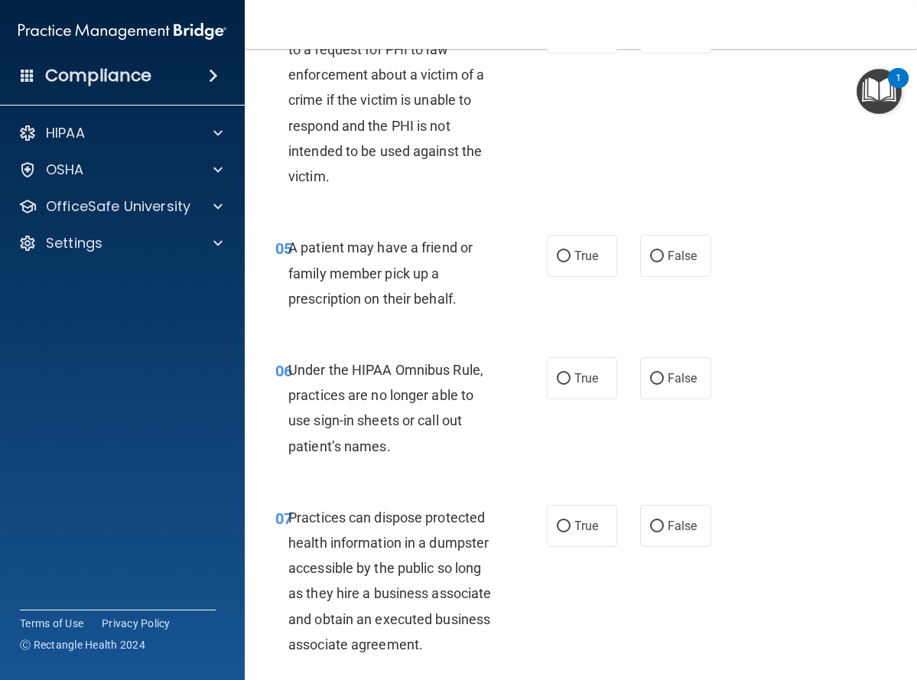
scroll to position [765, 0]
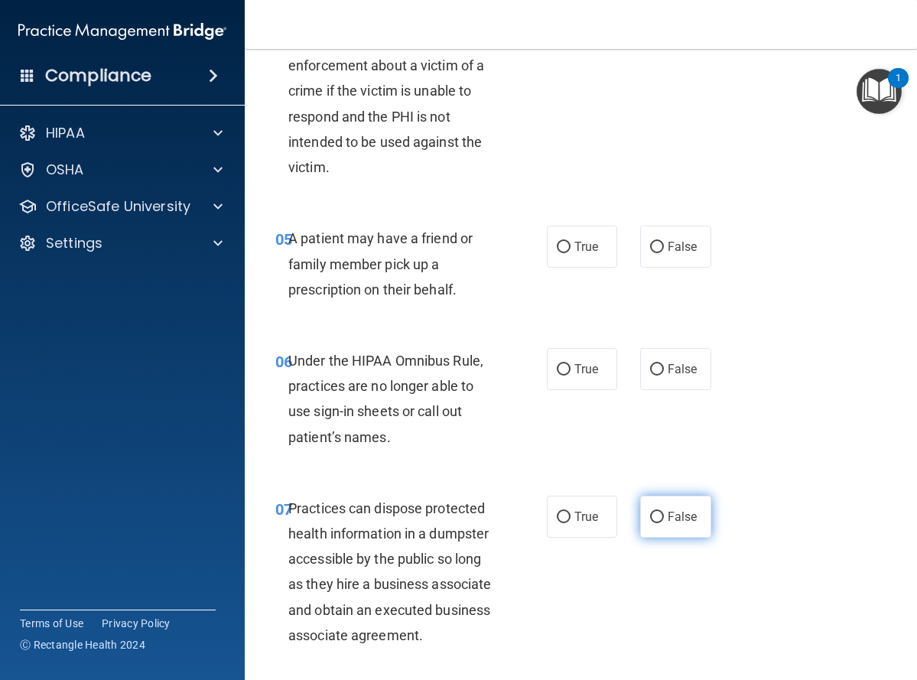
click at [650, 516] on input "False" at bounding box center [657, 517] width 14 height 11
radio input "true"
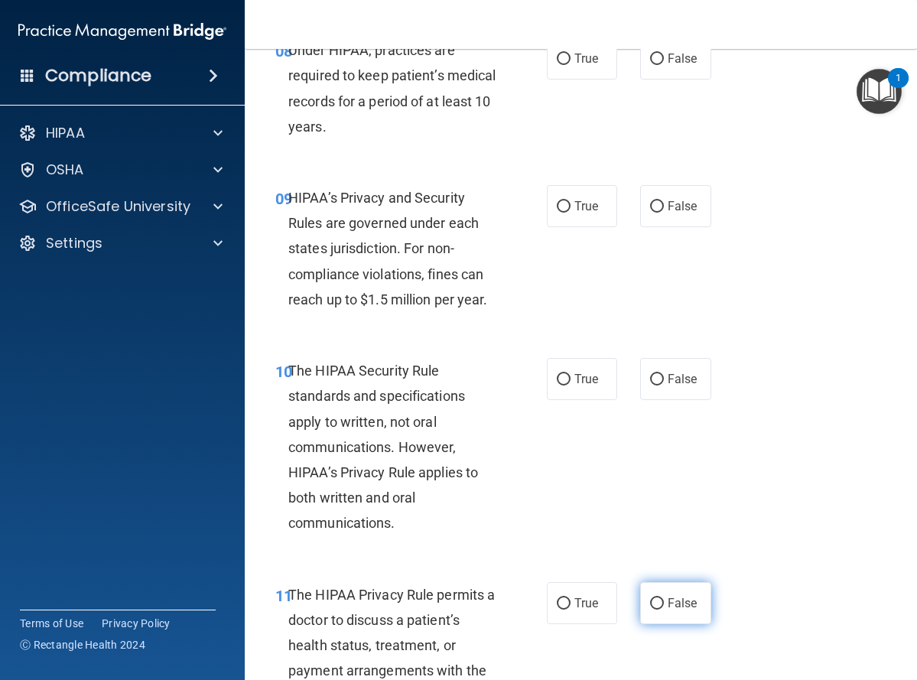
scroll to position [1454, 0]
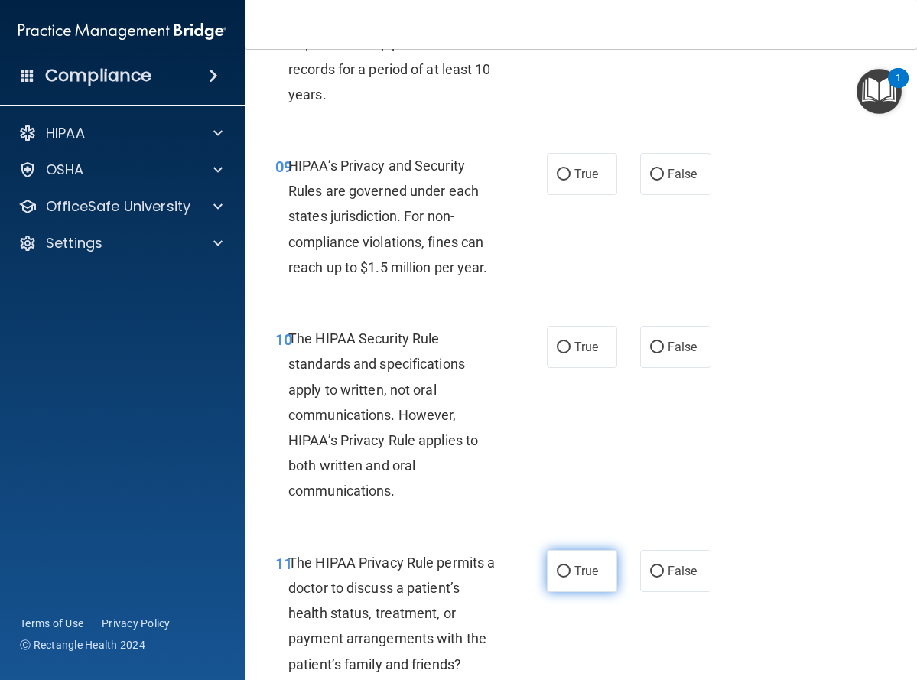
click at [559, 569] on input "True" at bounding box center [564, 571] width 14 height 11
radio input "true"
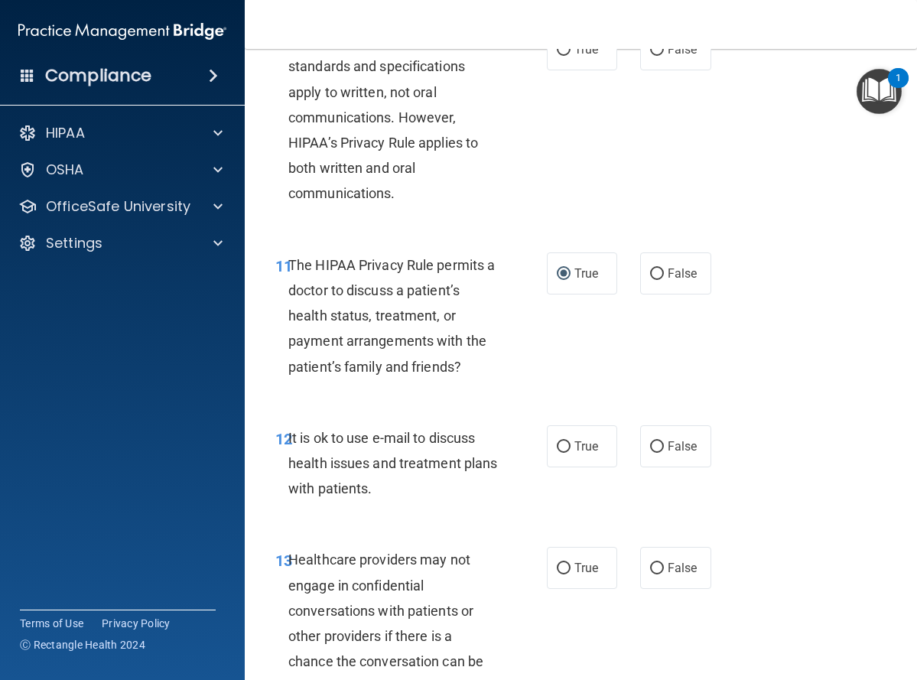
scroll to position [1760, 0]
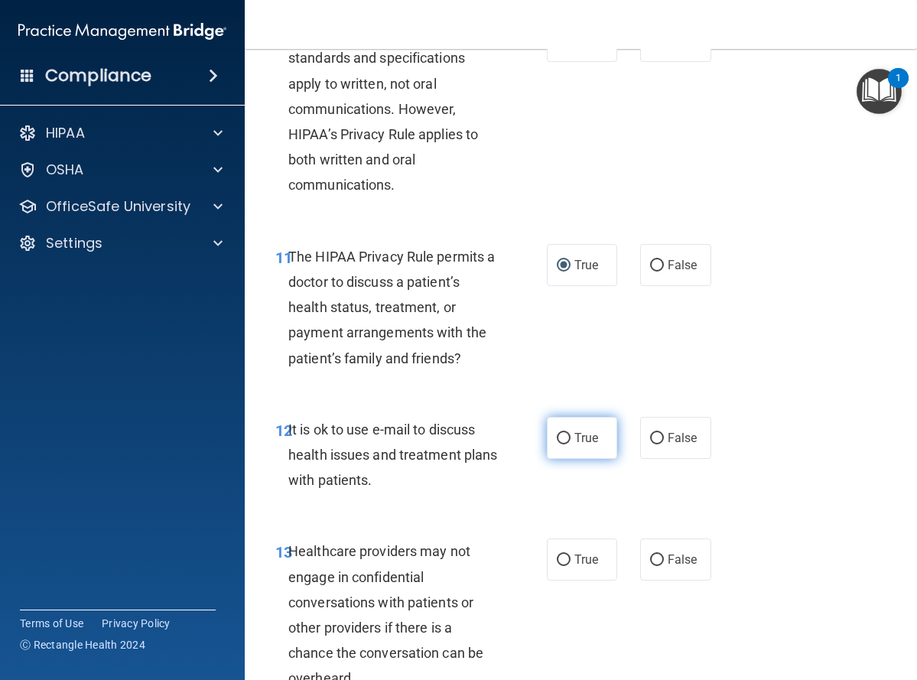
click at [563, 442] on input "True" at bounding box center [564, 438] width 14 height 11
radio input "true"
click at [652, 560] on input "False" at bounding box center [657, 560] width 14 height 11
radio input "true"
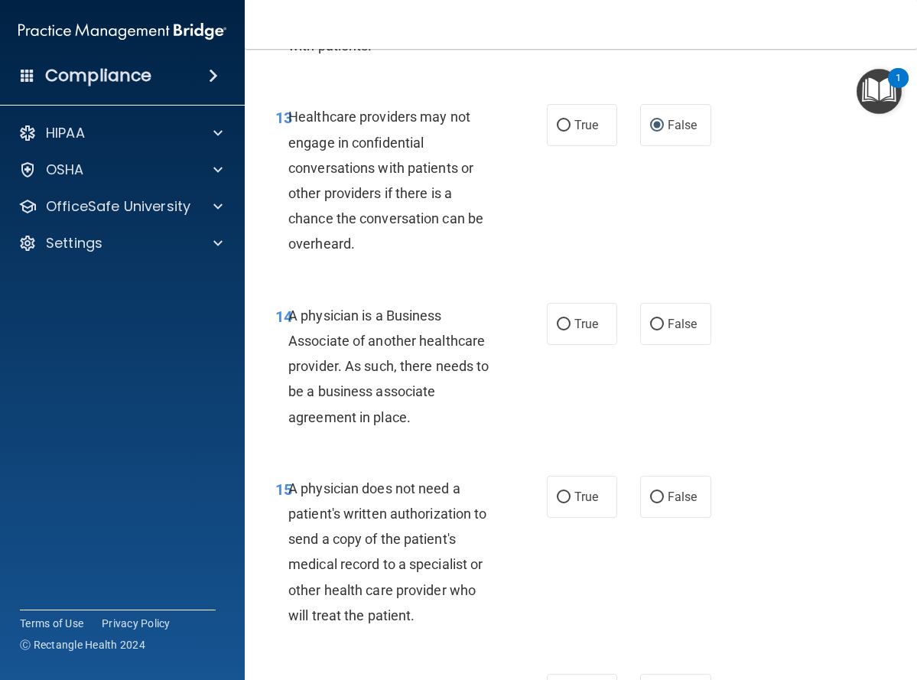
scroll to position [2219, 0]
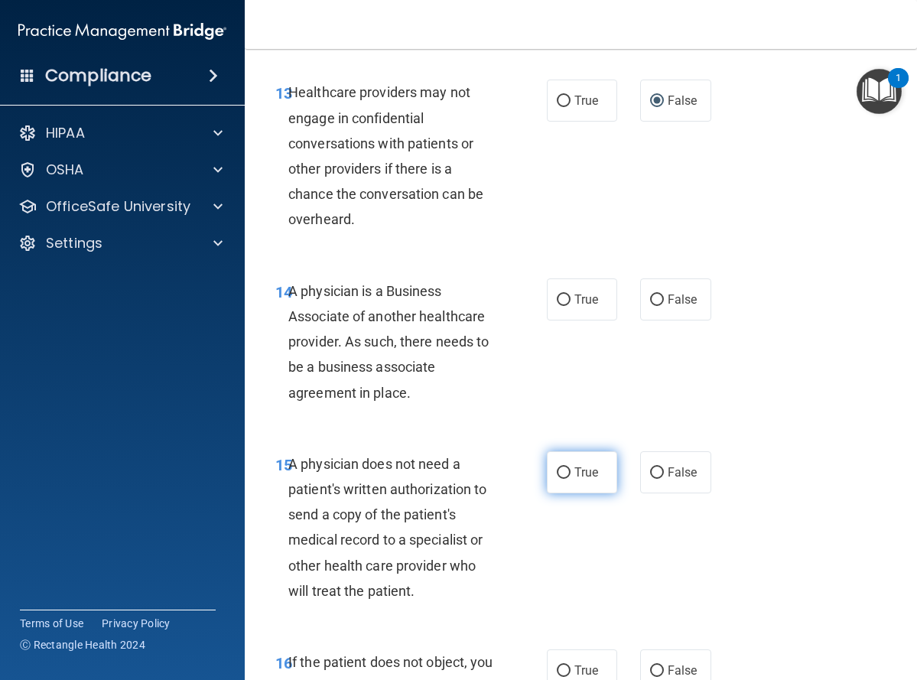
click at [557, 470] on input "True" at bounding box center [564, 473] width 14 height 11
radio input "true"
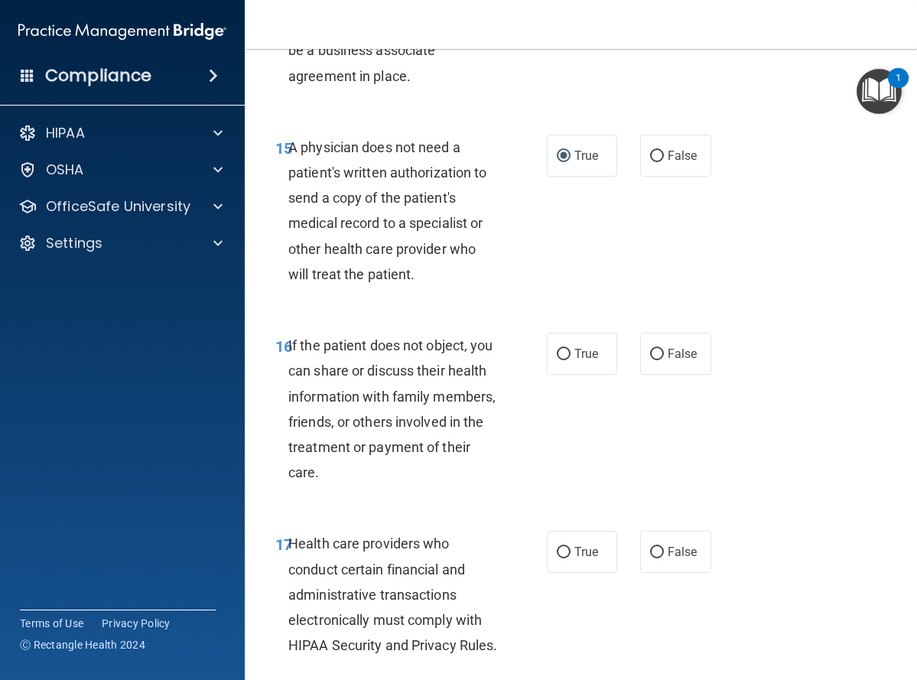
scroll to position [2602, 0]
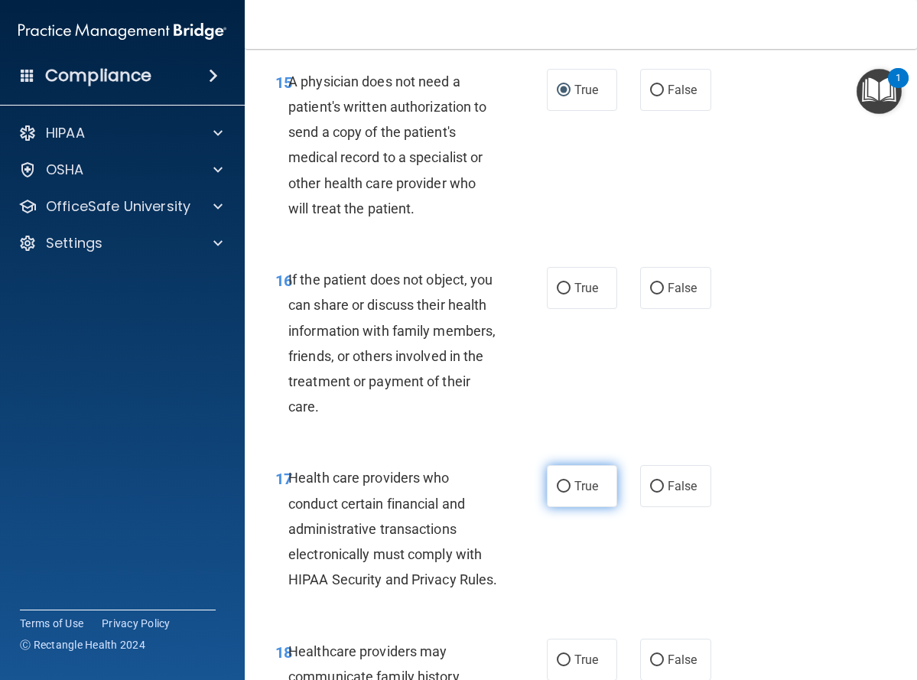
click at [558, 484] on input "True" at bounding box center [564, 486] width 14 height 11
radio input "true"
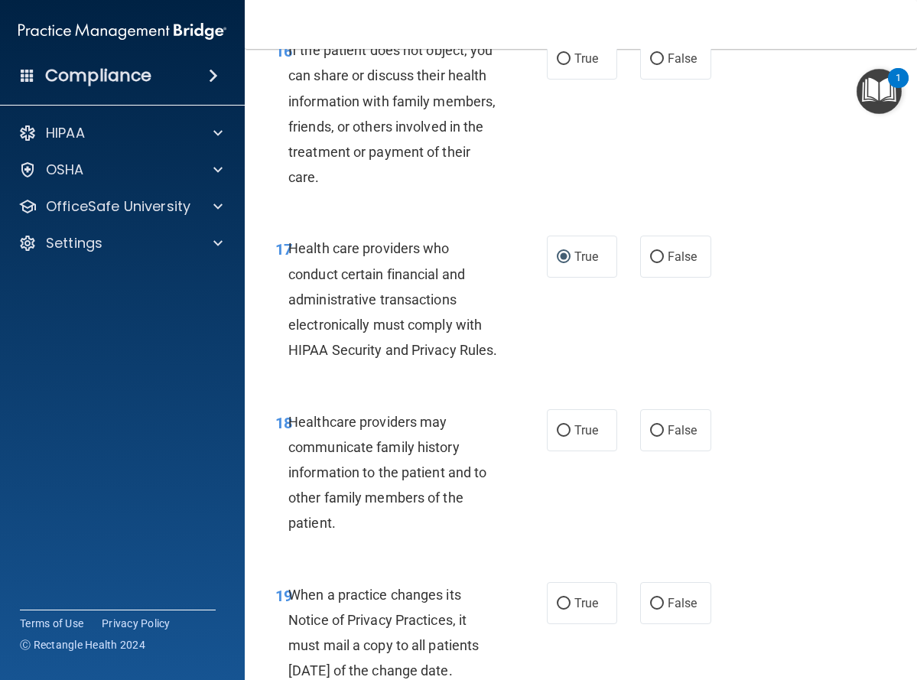
scroll to position [2984, 0]
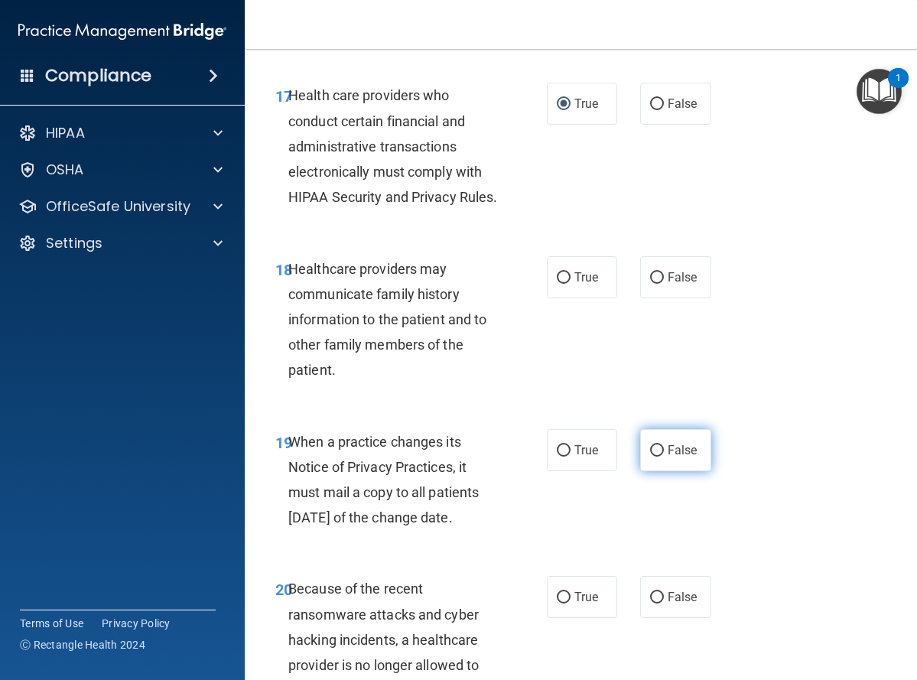
click at [650, 457] on input "False" at bounding box center [657, 450] width 14 height 11
radio input "true"
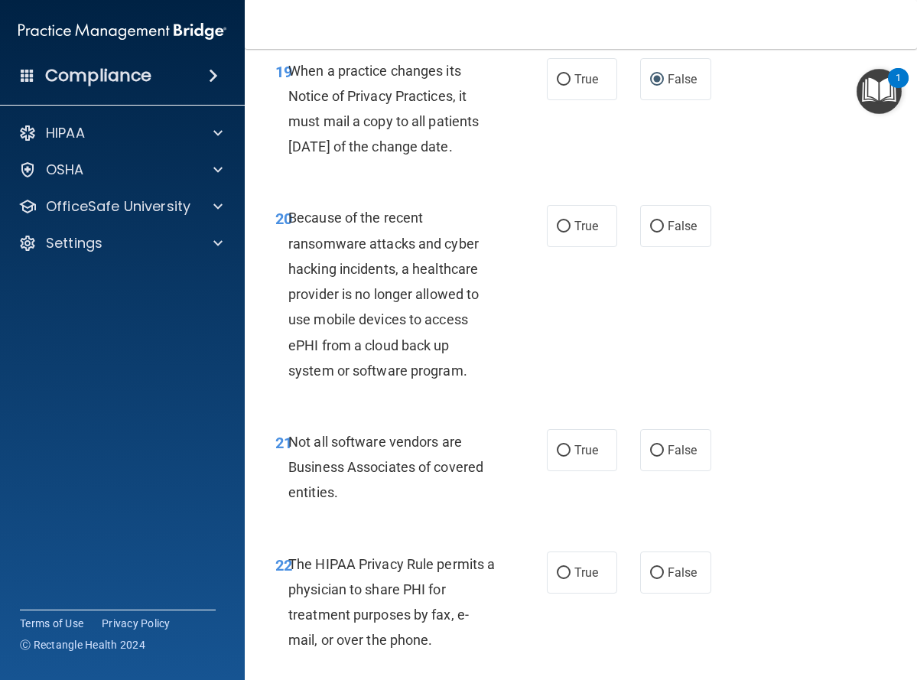
scroll to position [3520, 0]
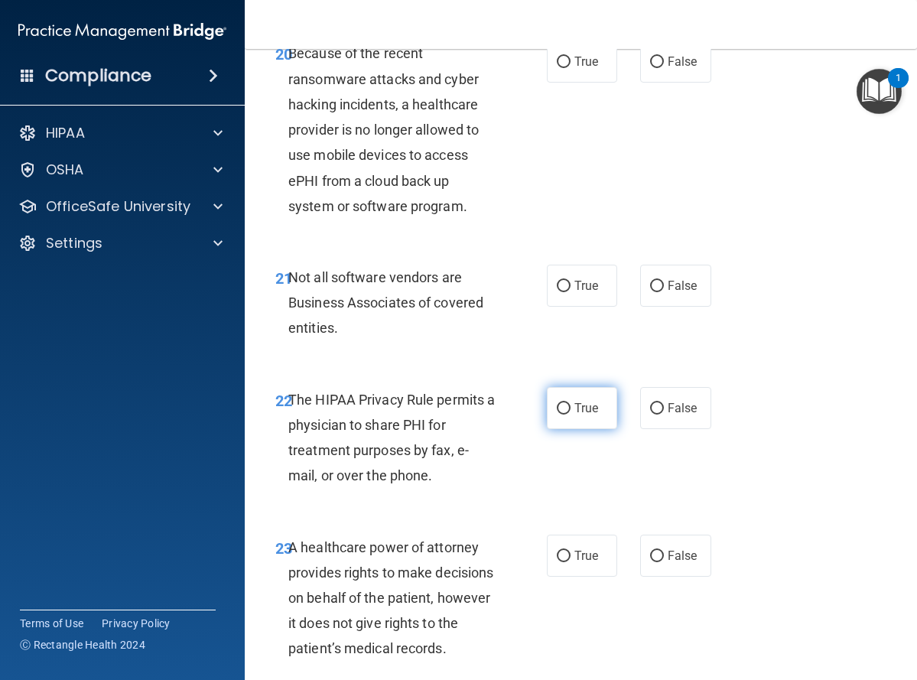
click at [557, 415] on input "True" at bounding box center [564, 408] width 14 height 11
radio input "true"
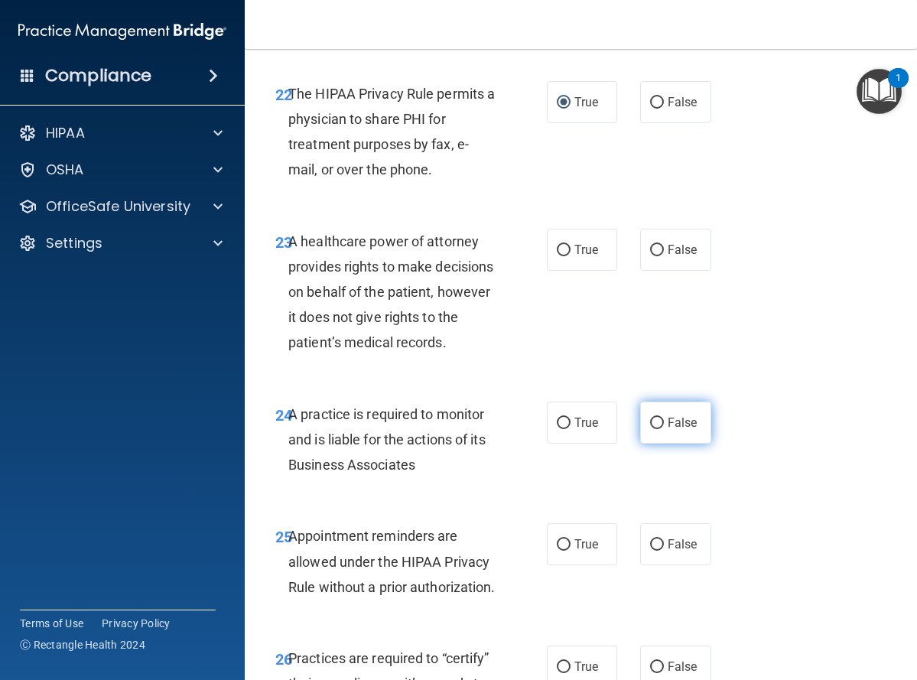
click at [650, 429] on input "False" at bounding box center [657, 423] width 14 height 11
radio input "true"
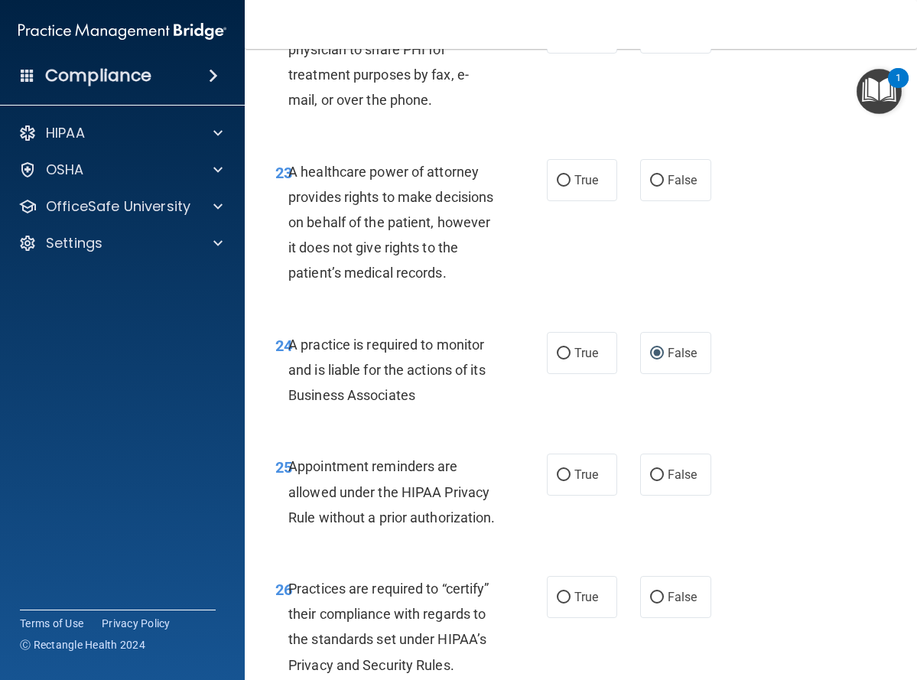
scroll to position [4209, 0]
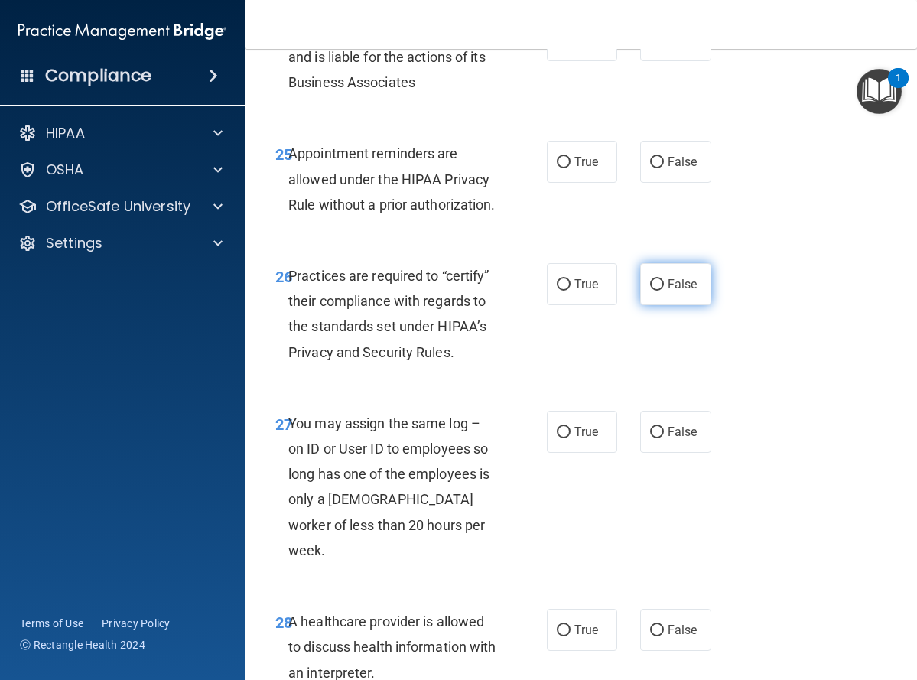
click at [651, 291] on input "False" at bounding box center [657, 284] width 14 height 11
radio input "true"
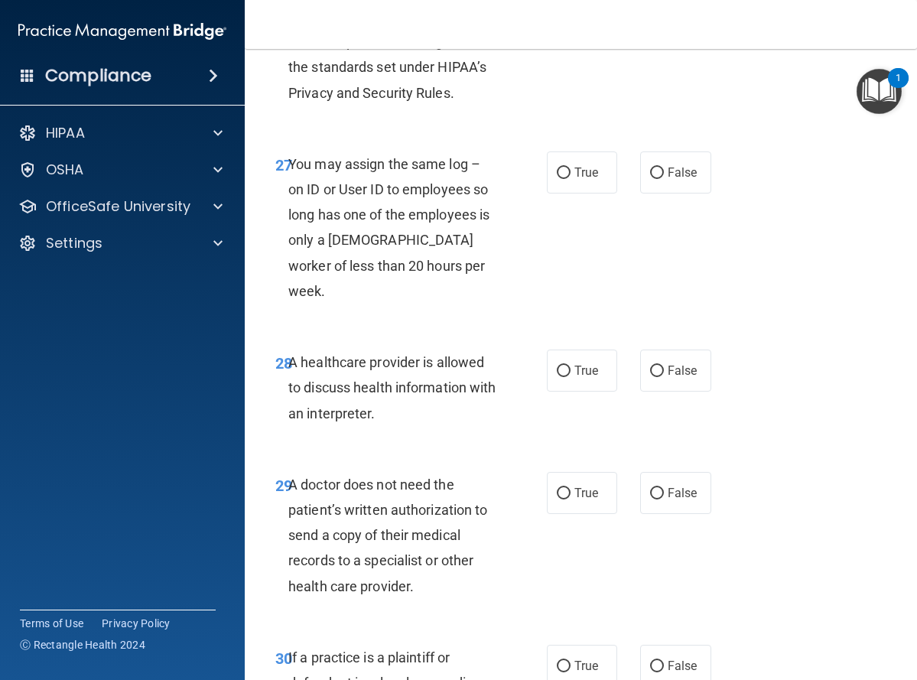
scroll to position [4515, 0]
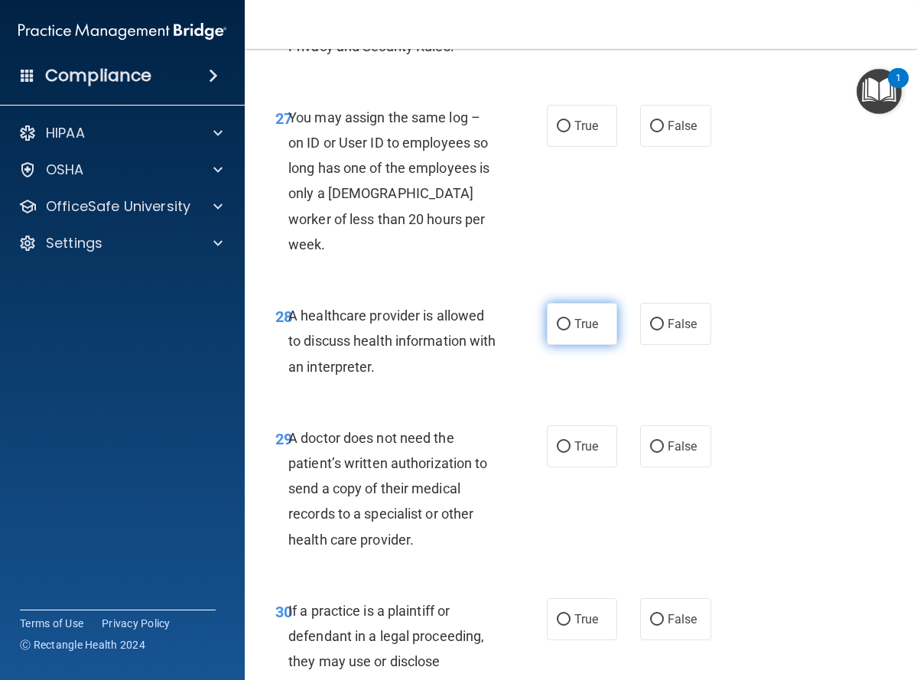
click at [558, 331] on input "True" at bounding box center [564, 324] width 14 height 11
radio input "true"
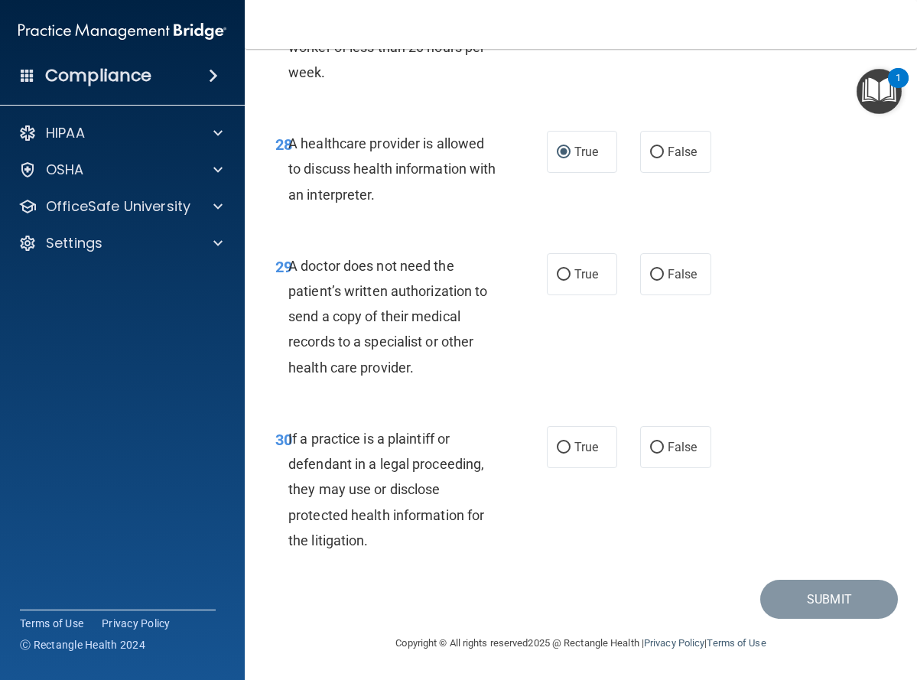
scroll to position [4744, 0]
click at [557, 454] on input "True" at bounding box center [564, 447] width 14 height 11
radio input "true"
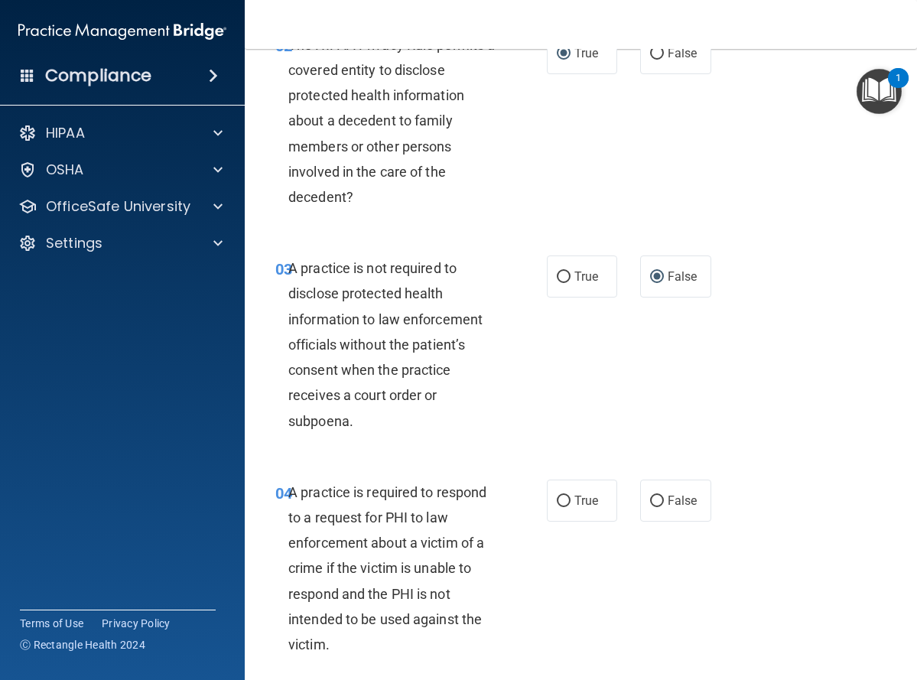
scroll to position [383, 0]
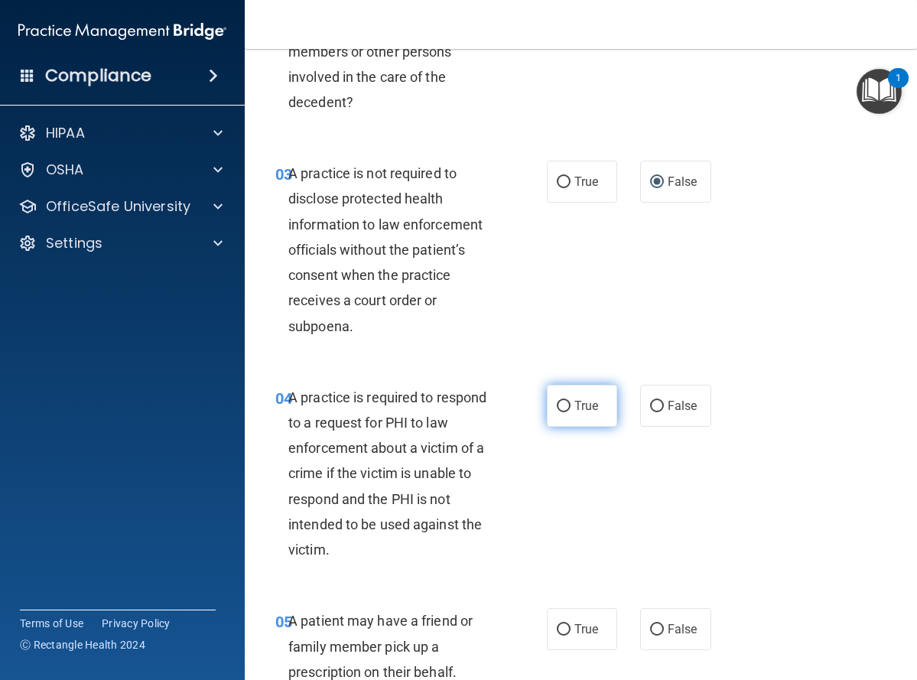
click at [558, 405] on input "True" at bounding box center [564, 406] width 14 height 11
radio input "true"
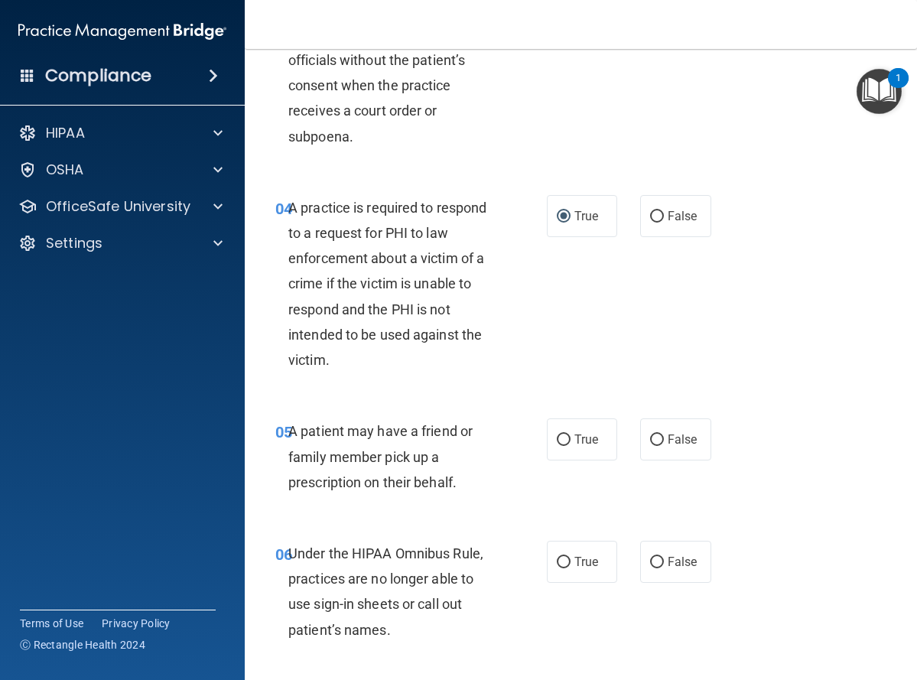
scroll to position [612, 0]
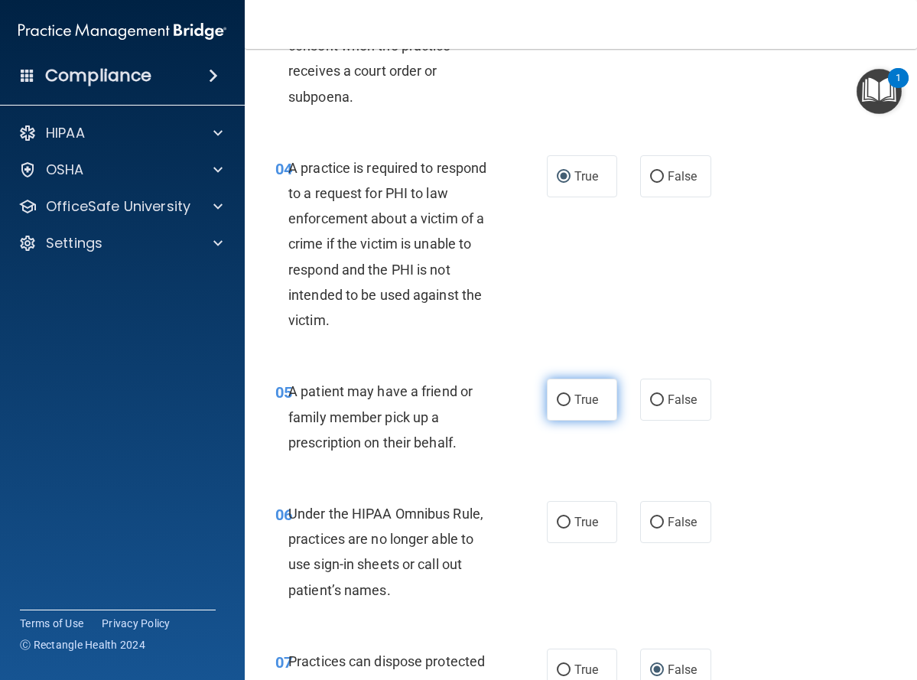
click at [558, 396] on input "True" at bounding box center [564, 400] width 14 height 11
radio input "true"
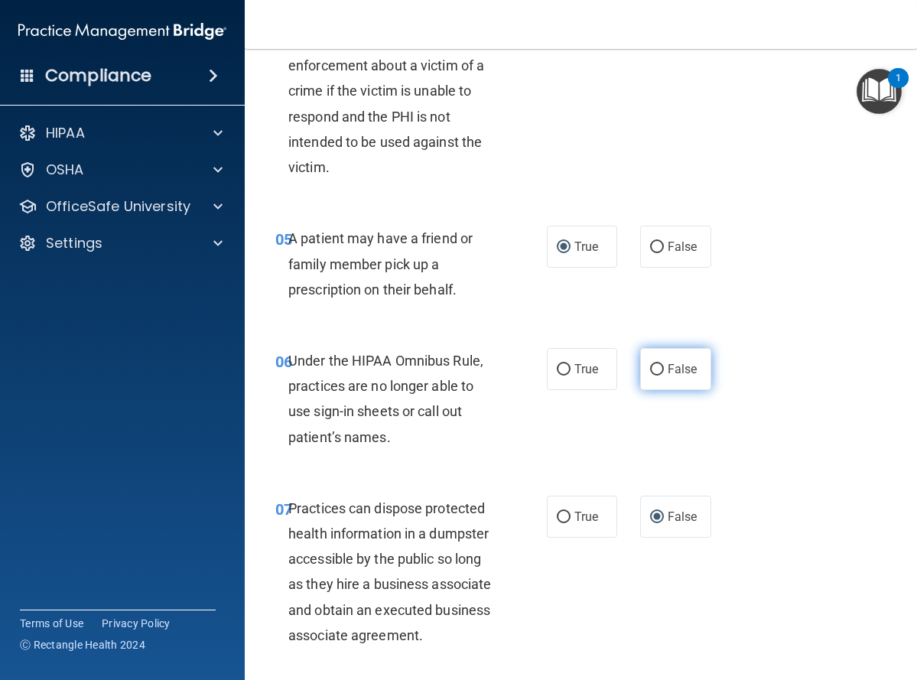
click at [650, 370] on input "False" at bounding box center [657, 369] width 14 height 11
radio input "true"
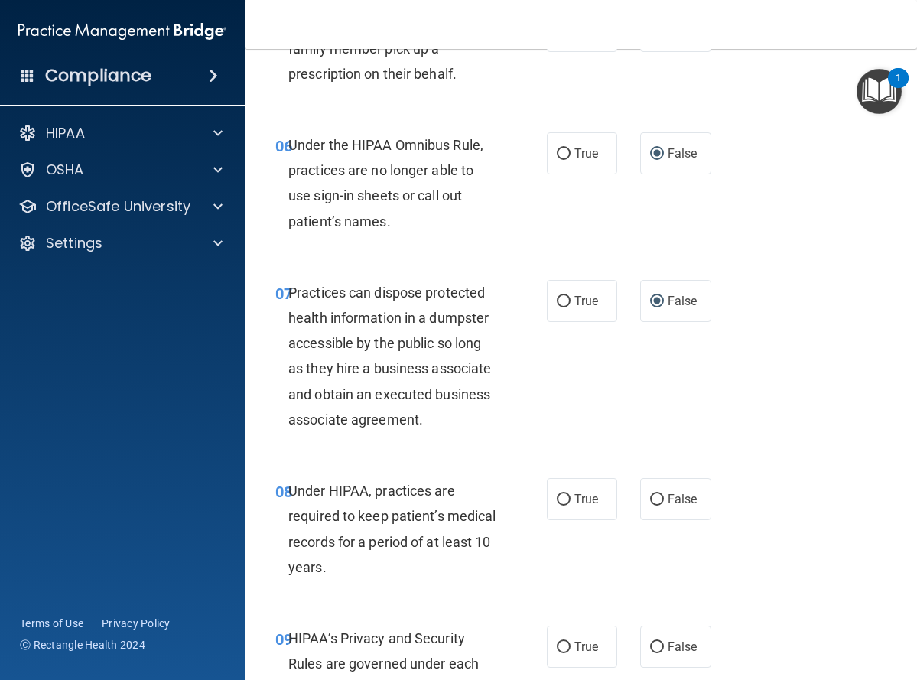
scroll to position [995, 0]
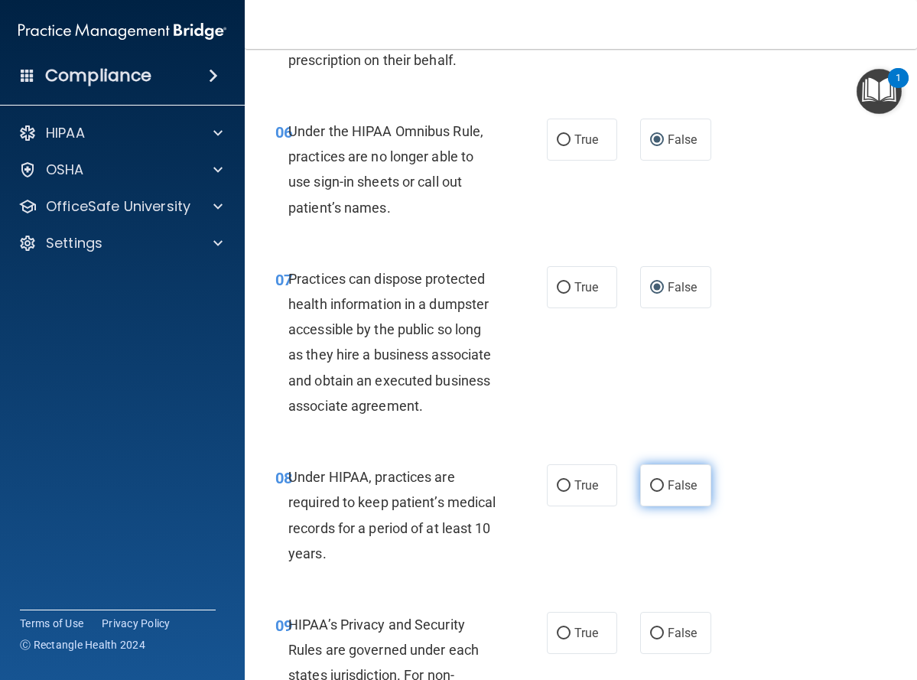
click at [653, 487] on input "False" at bounding box center [657, 486] width 14 height 11
radio input "true"
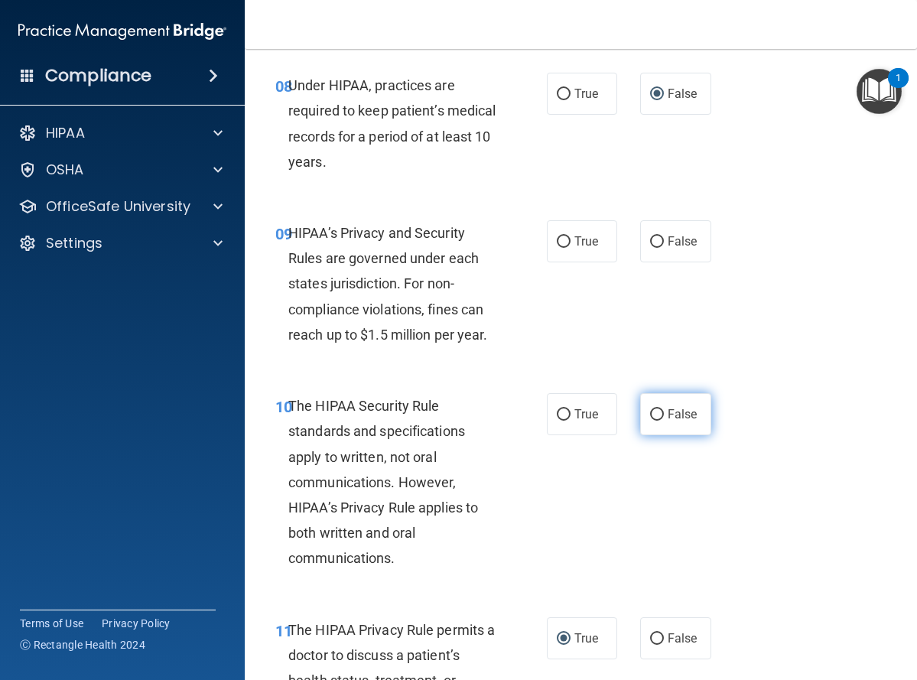
scroll to position [1454, 0]
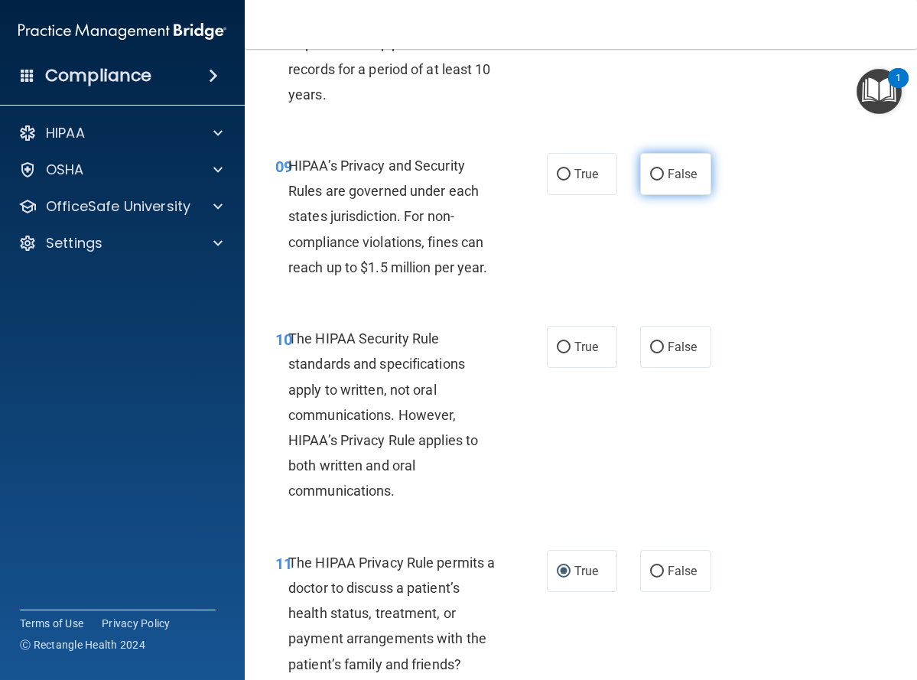
click at [653, 175] on input "False" at bounding box center [657, 174] width 14 height 11
radio input "true"
click at [557, 346] on input "True" at bounding box center [564, 347] width 14 height 11
radio input "true"
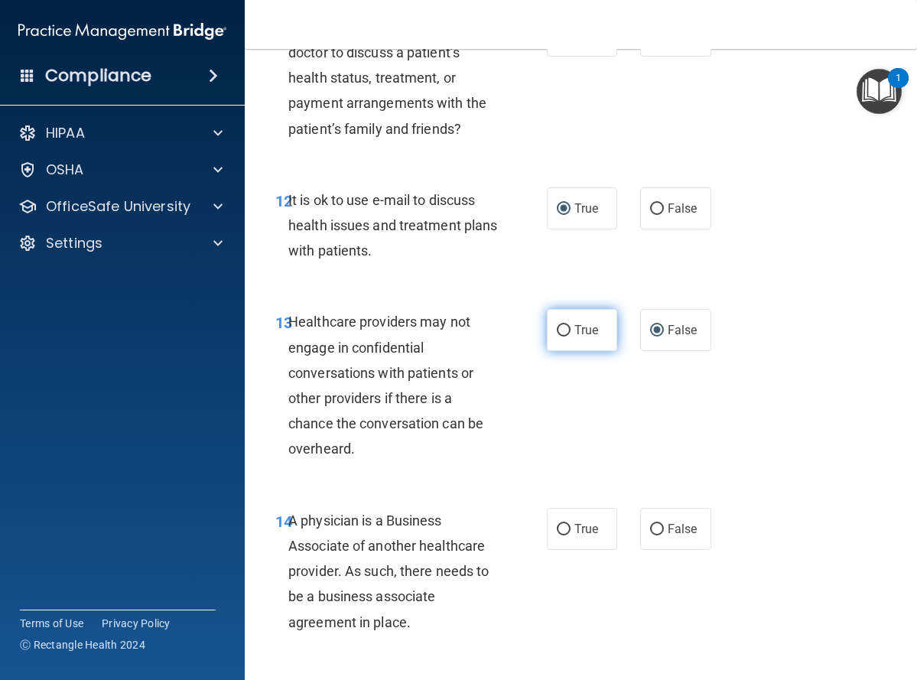
scroll to position [2066, 0]
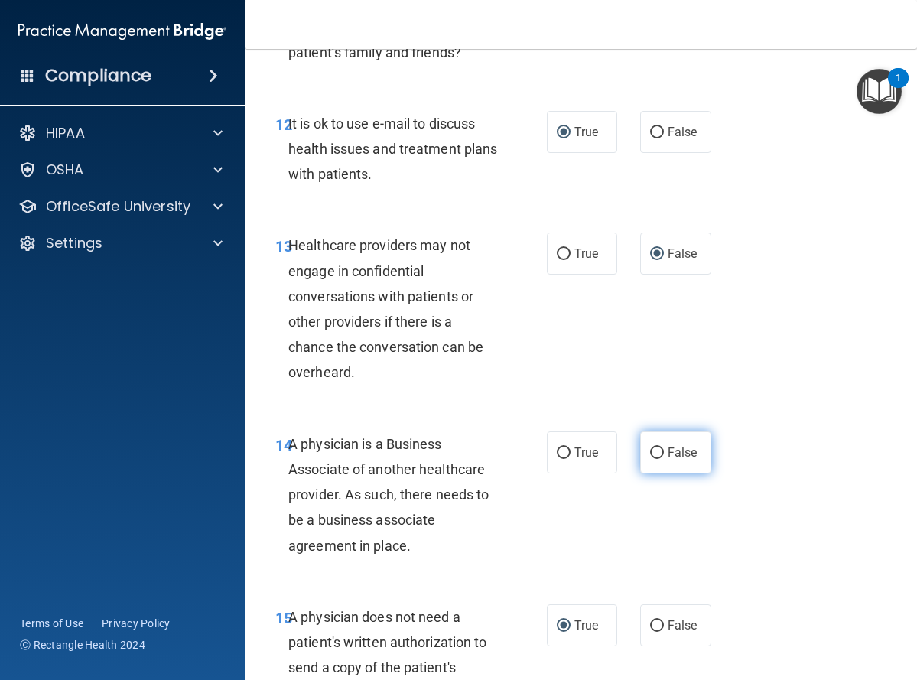
click at [650, 451] on input "False" at bounding box center [657, 453] width 14 height 11
radio input "true"
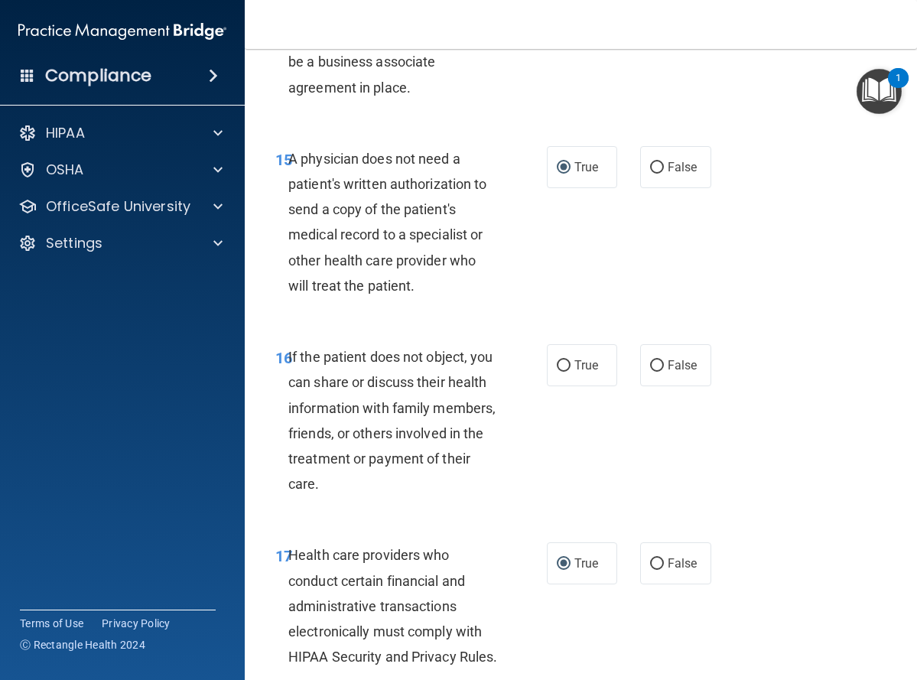
scroll to position [2525, 0]
click at [558, 360] on input "True" at bounding box center [564, 365] width 14 height 11
radio input "true"
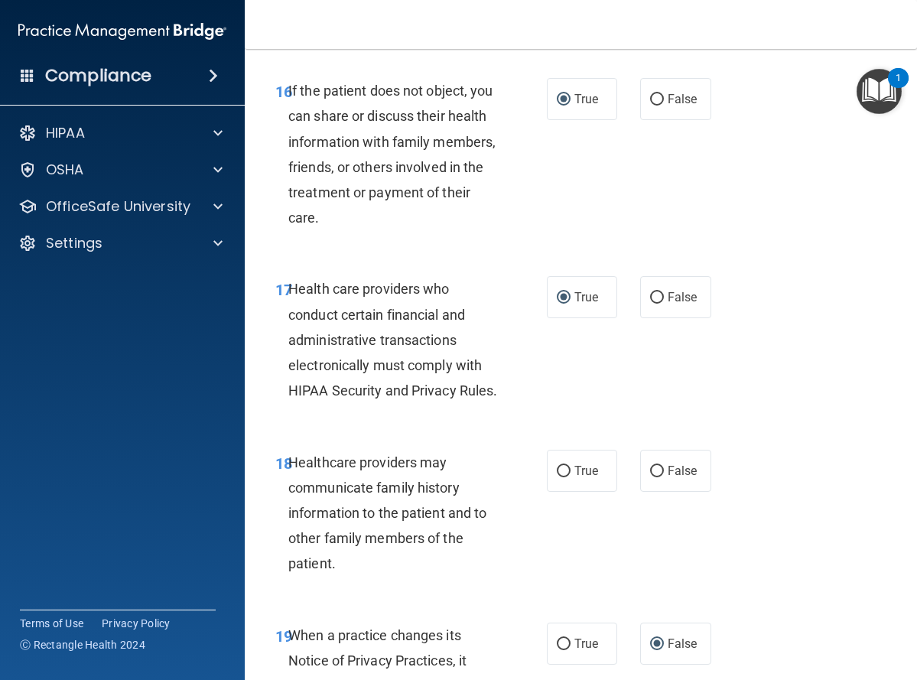
scroll to position [2831, 0]
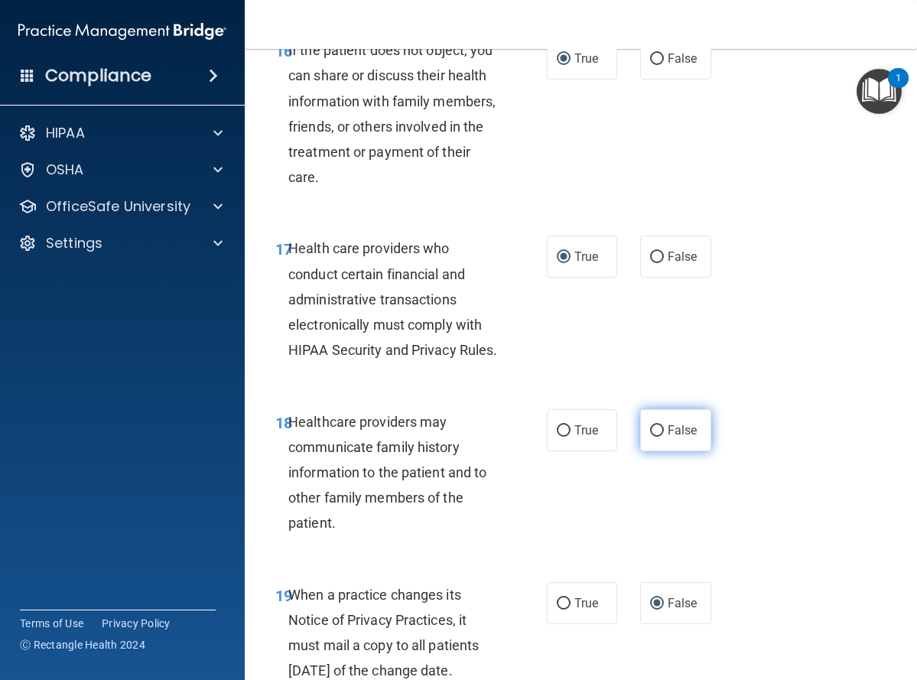
click at [652, 437] on input "False" at bounding box center [657, 430] width 14 height 11
radio input "true"
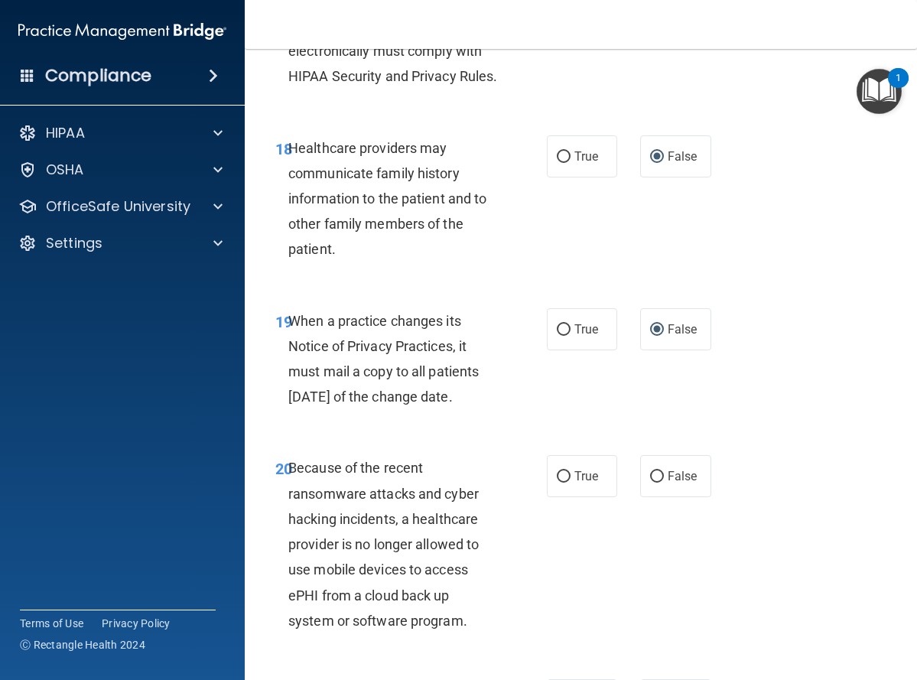
scroll to position [3137, 0]
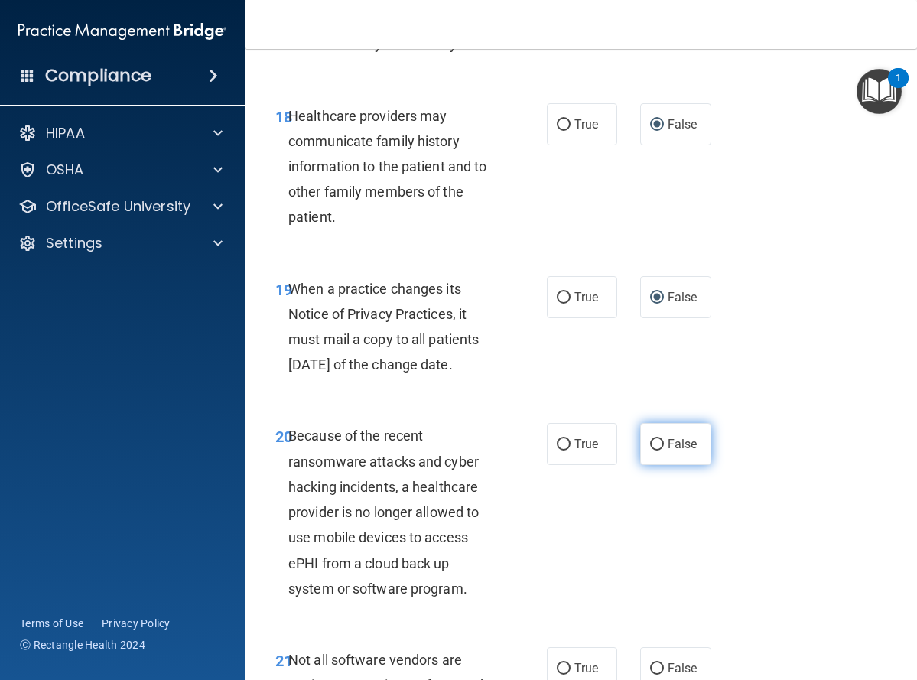
click at [651, 451] on input "False" at bounding box center [657, 444] width 14 height 11
radio input "true"
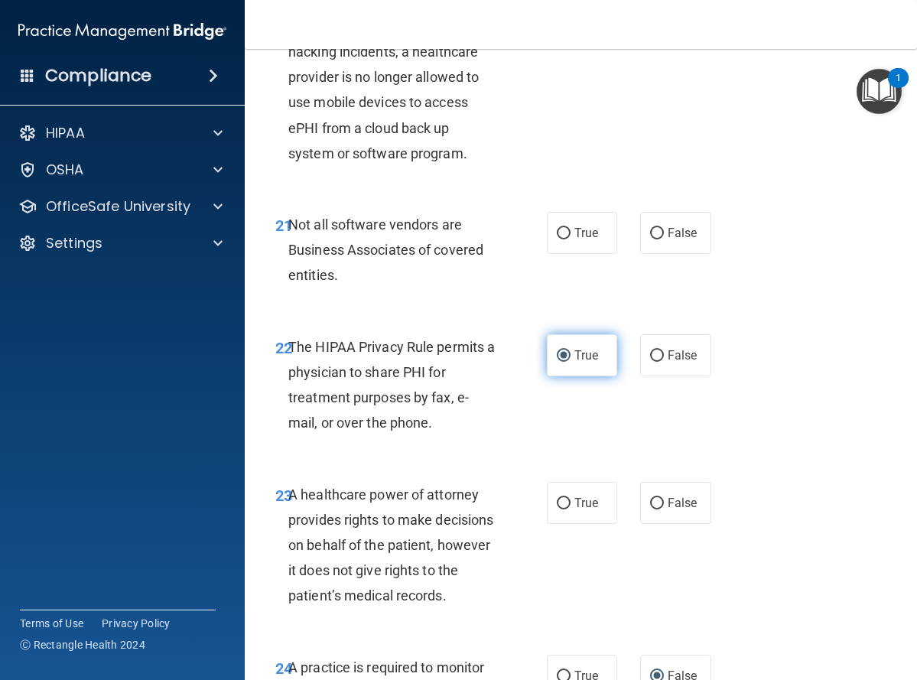
scroll to position [3596, 0]
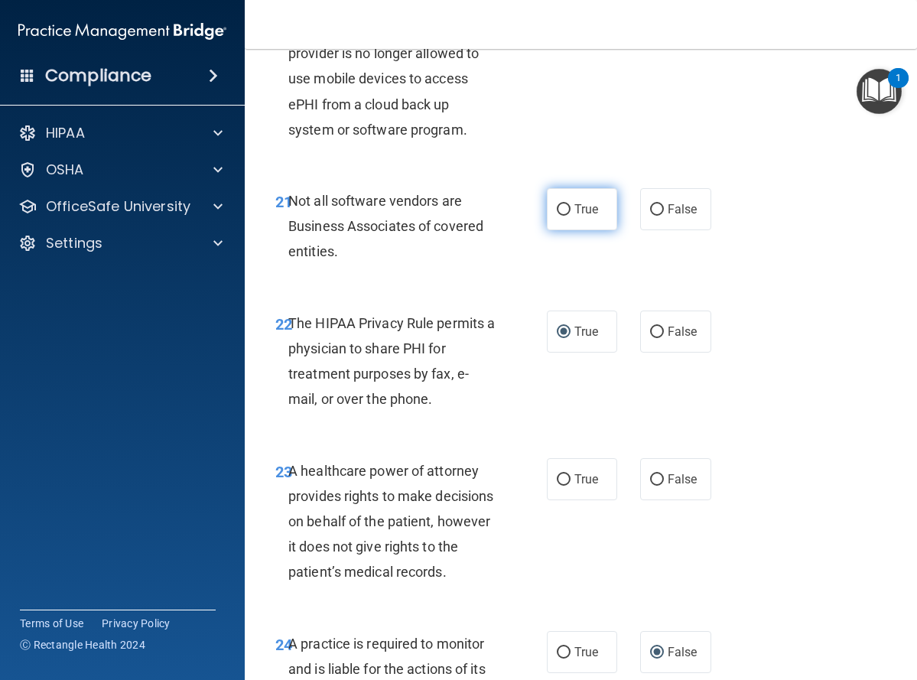
click at [558, 216] on input "True" at bounding box center [564, 209] width 14 height 11
radio input "true"
click at [652, 486] on input "False" at bounding box center [657, 479] width 14 height 11
radio input "true"
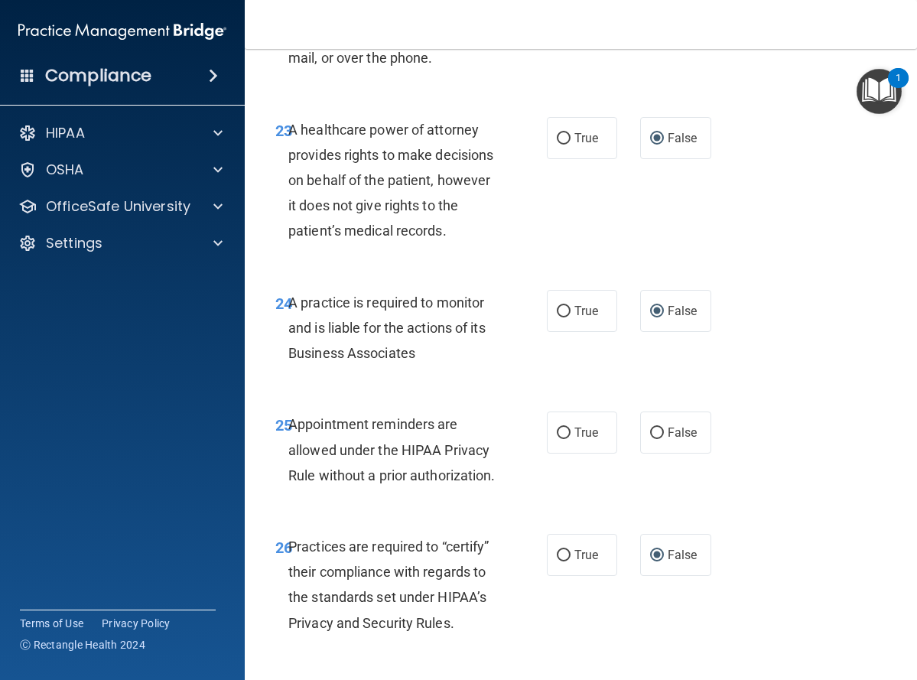
scroll to position [3979, 0]
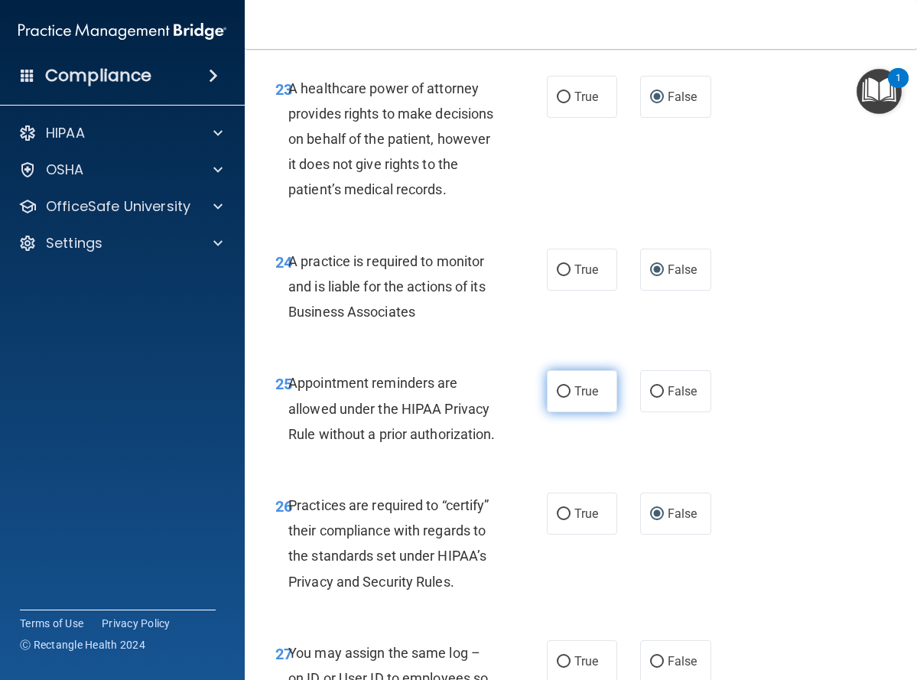
click at [557, 398] on input "True" at bounding box center [564, 391] width 14 height 11
radio input "true"
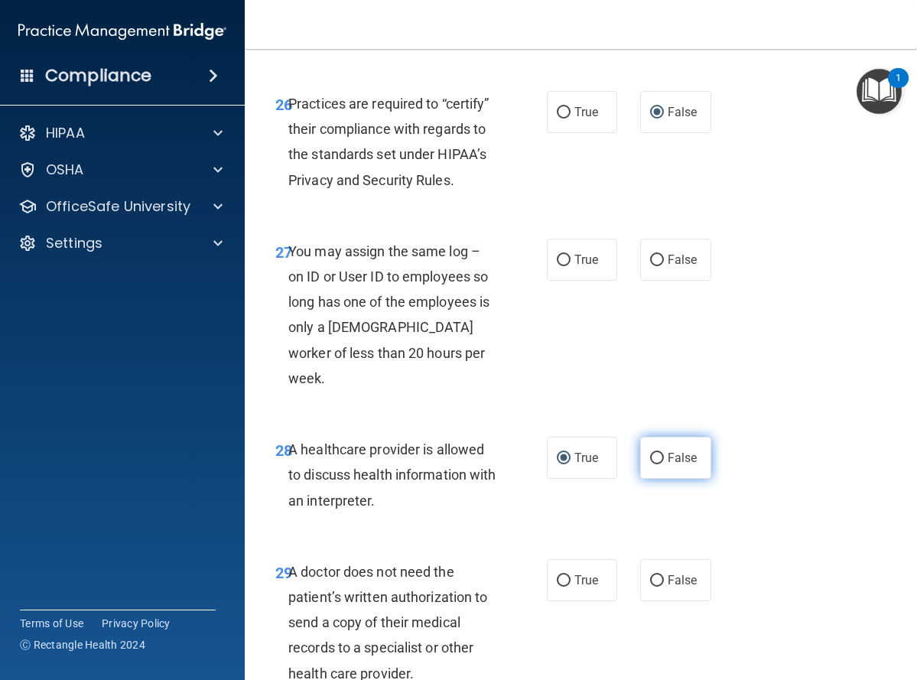
scroll to position [4438, 0]
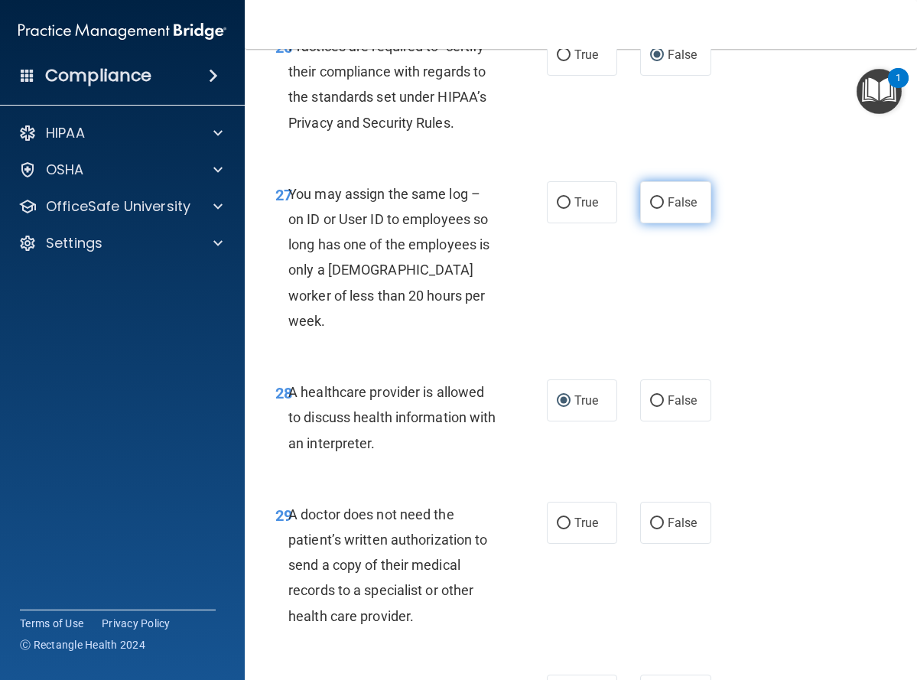
click at [653, 209] on input "False" at bounding box center [657, 202] width 14 height 11
radio input "true"
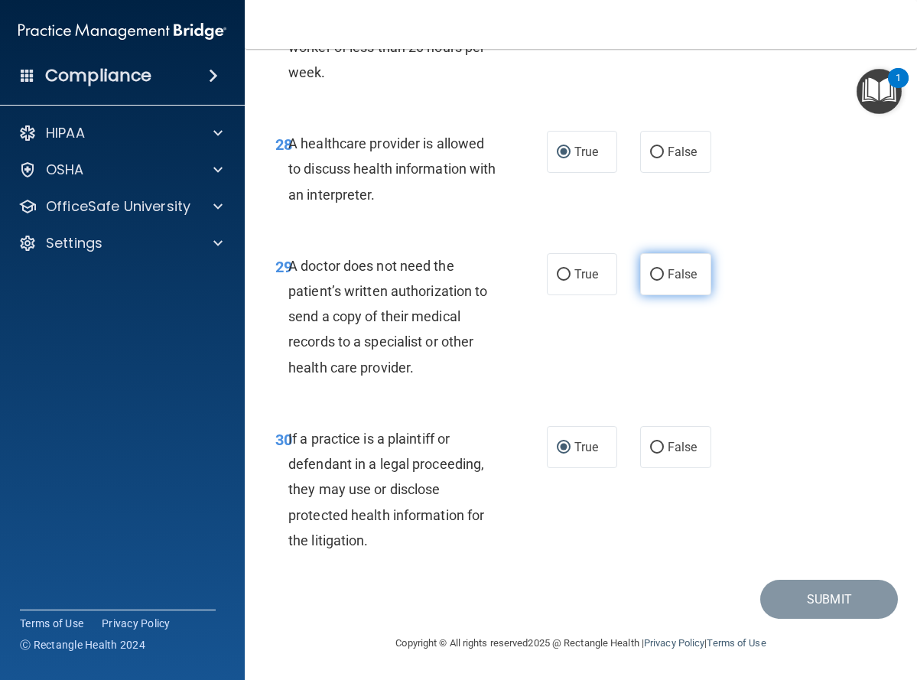
scroll to position [4744, 0]
click at [559, 281] on input "True" at bounding box center [564, 274] width 14 height 11
radio input "true"
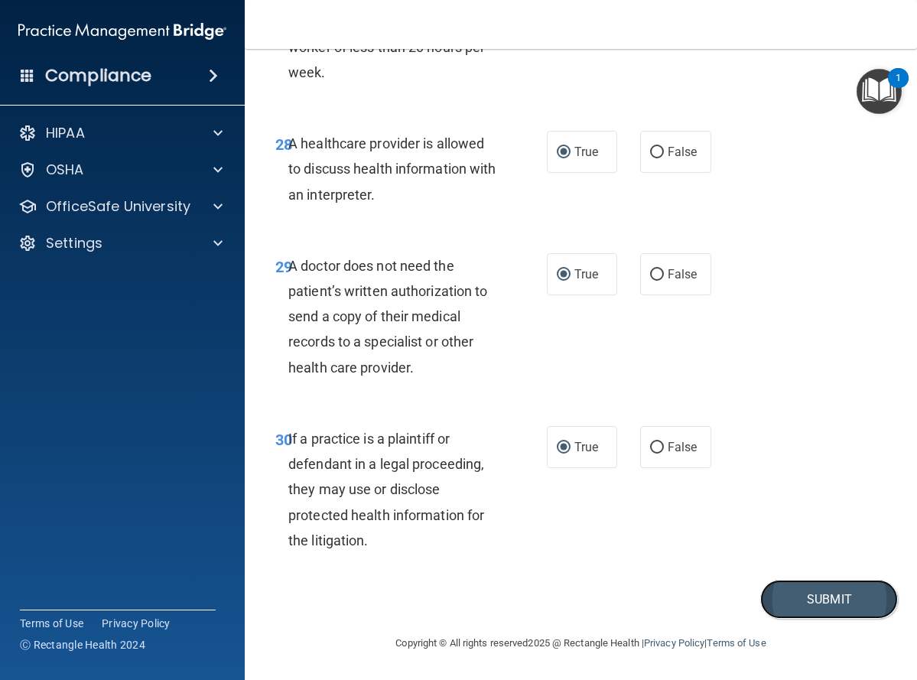
click at [813, 619] on button "Submit" at bounding box center [830, 599] width 138 height 39
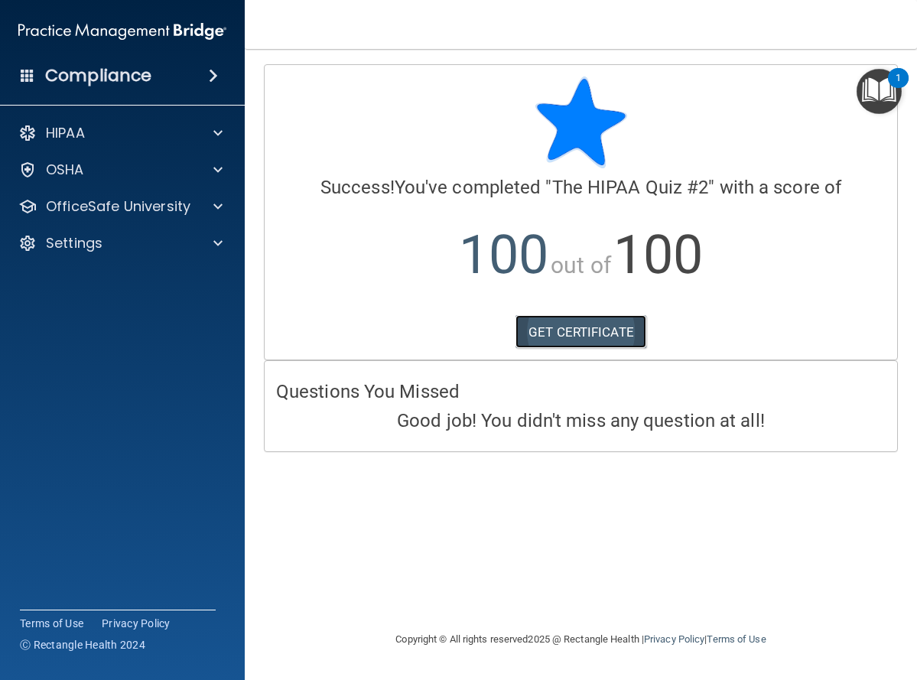
click at [586, 331] on link "GET CERTIFICATE" at bounding box center [581, 332] width 131 height 34
